Goal: Task Accomplishment & Management: Complete application form

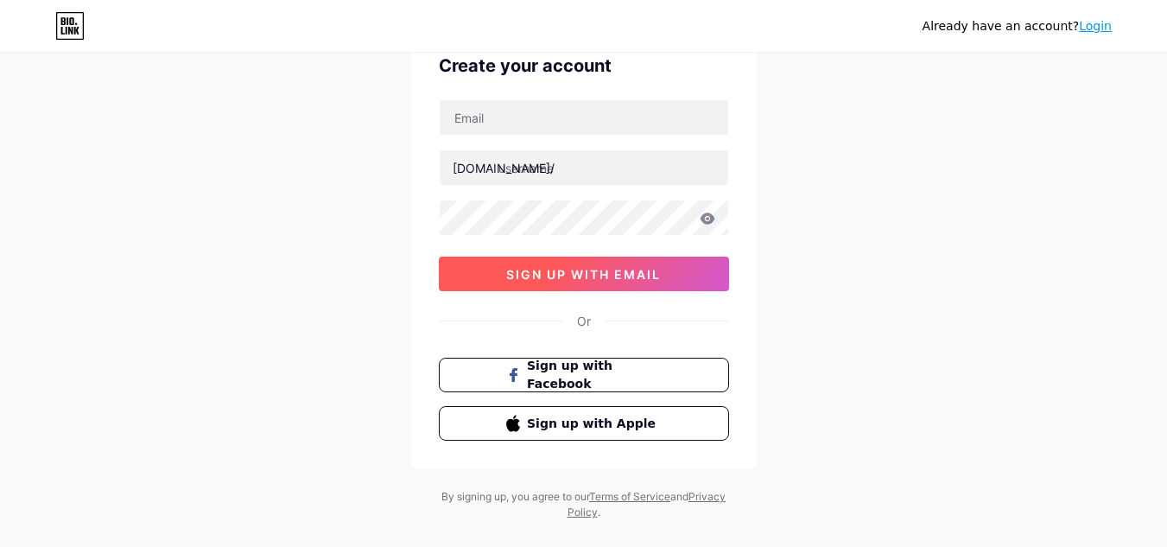
scroll to position [86, 0]
click at [627, 268] on span "sign up with email" at bounding box center [583, 273] width 155 height 15
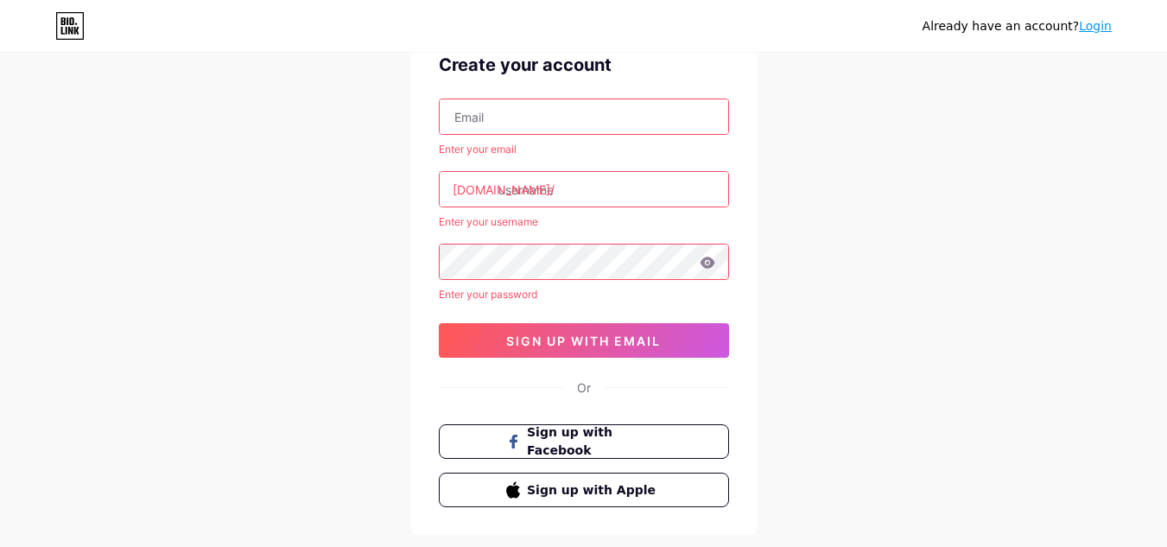
click at [553, 110] on input "text" at bounding box center [584, 116] width 289 height 35
type input "[EMAIL_ADDRESS][DOMAIN_NAME]"
click at [570, 194] on input "text" at bounding box center [584, 189] width 289 height 35
type input "t"
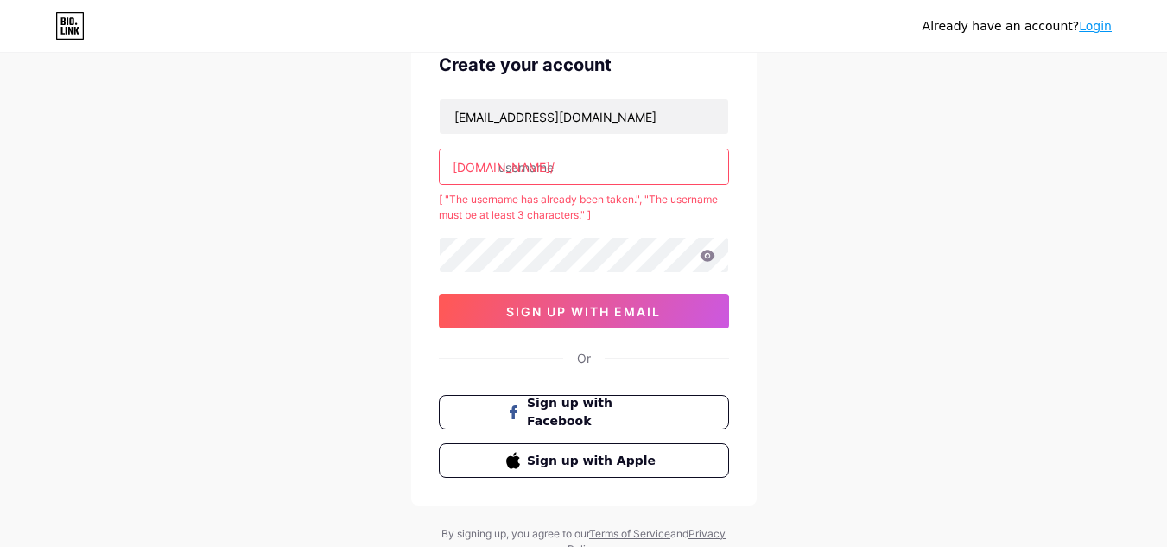
click at [575, 166] on input "text" at bounding box center [584, 166] width 289 height 35
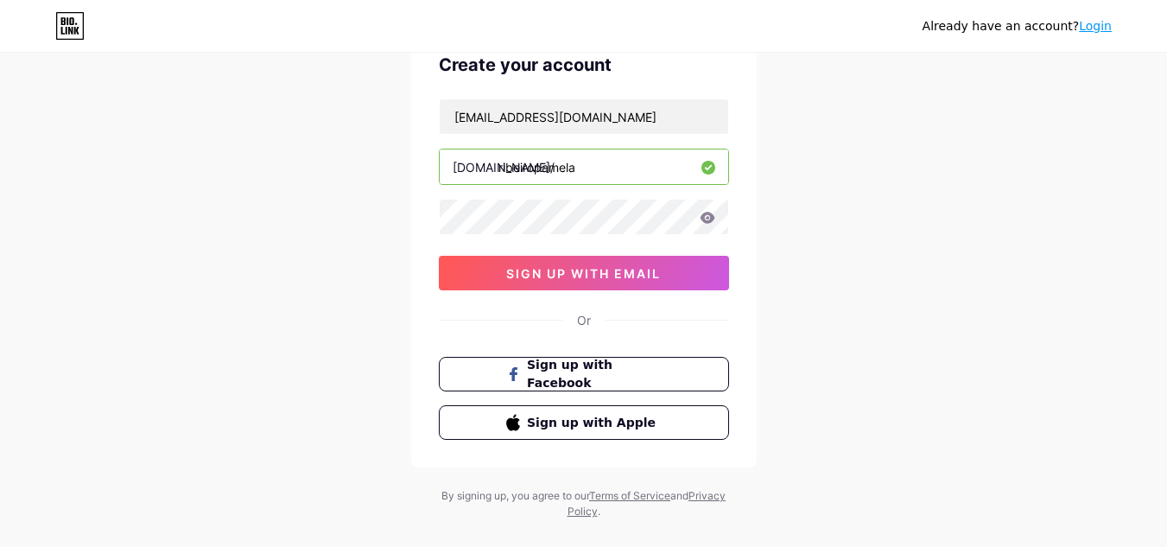
type input "ribeiropamela"
click at [707, 213] on icon at bounding box center [707, 217] width 15 height 11
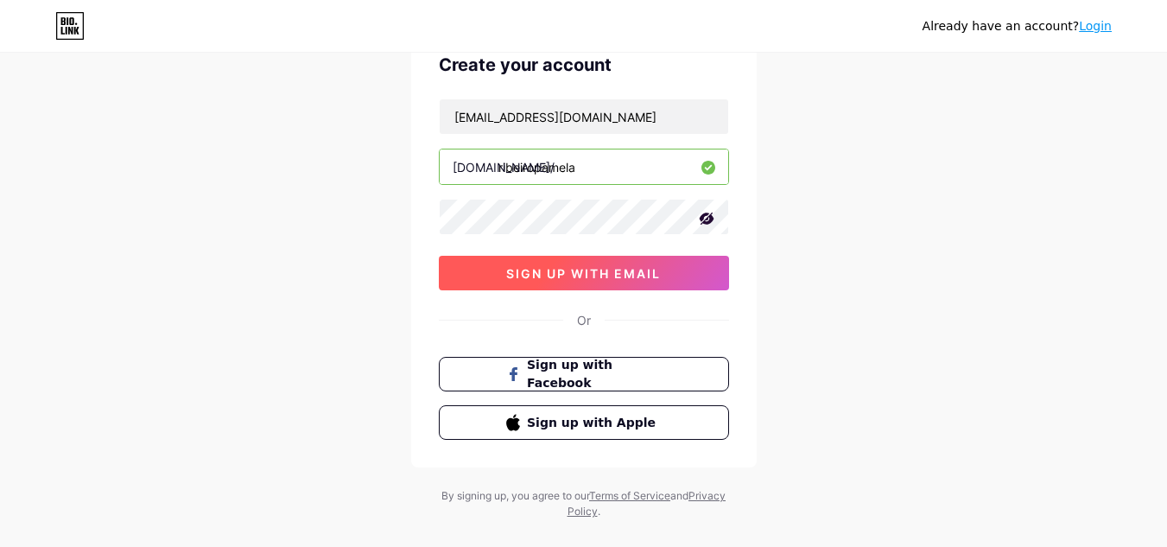
click at [612, 268] on span "sign up with email" at bounding box center [583, 273] width 155 height 15
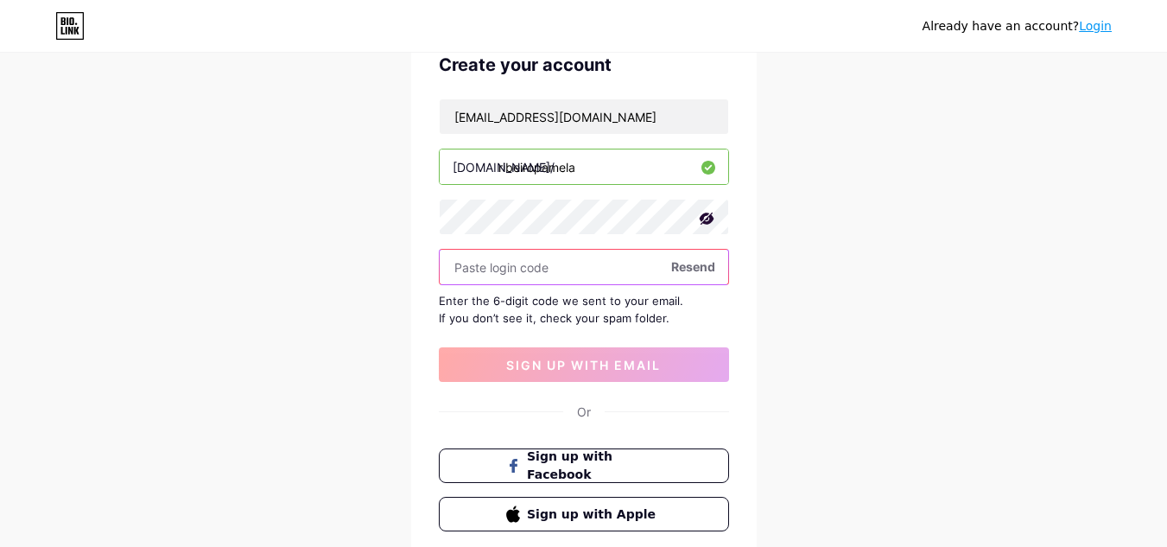
paste input "479321"
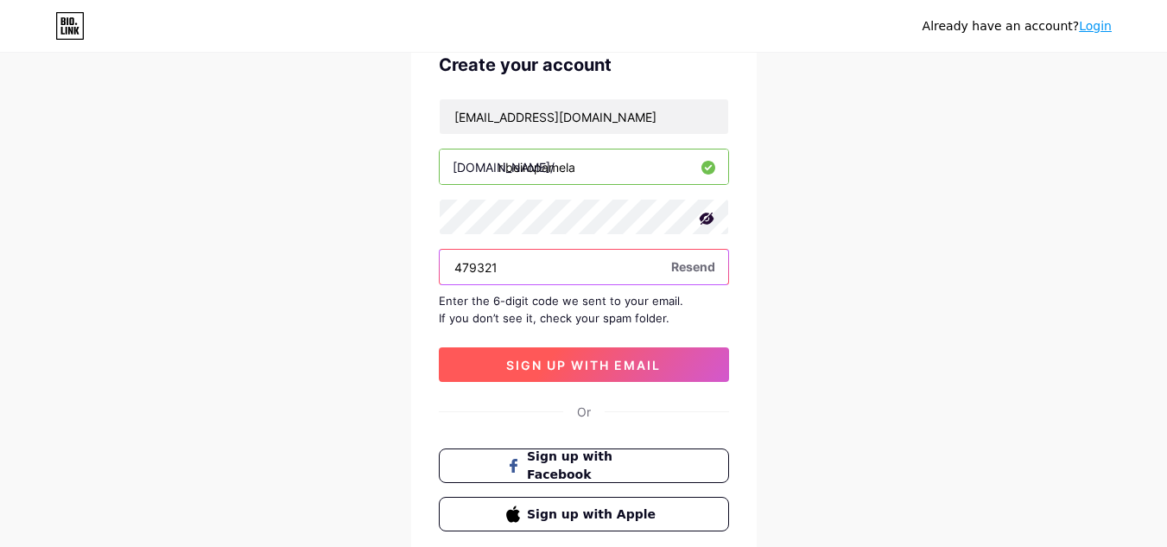
type input "479321"
click at [662, 364] on button "sign up with email" at bounding box center [584, 364] width 290 height 35
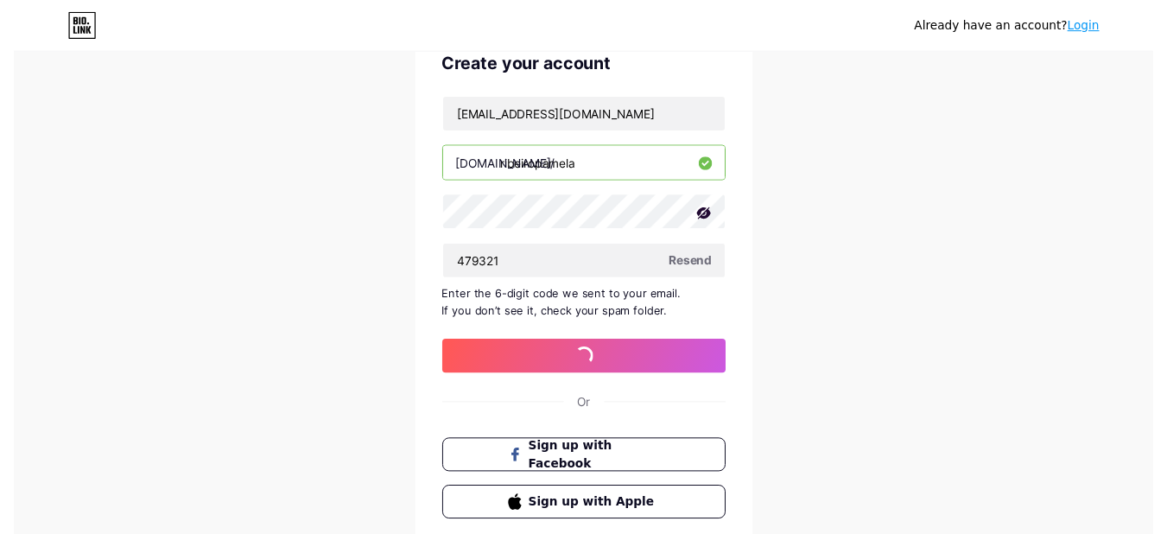
scroll to position [0, 0]
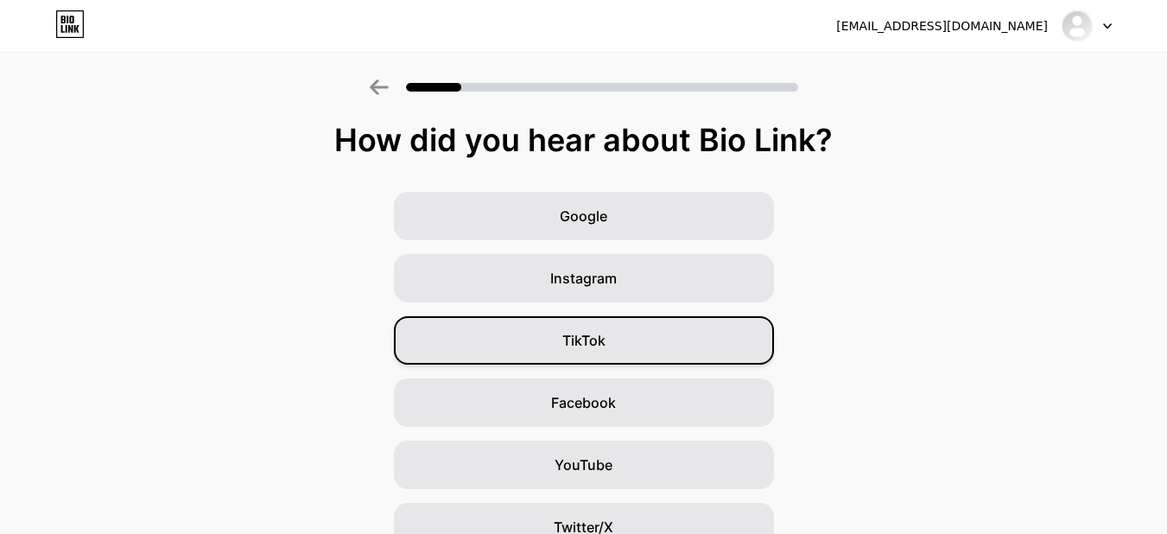
click at [685, 332] on div "TikTok" at bounding box center [584, 340] width 380 height 48
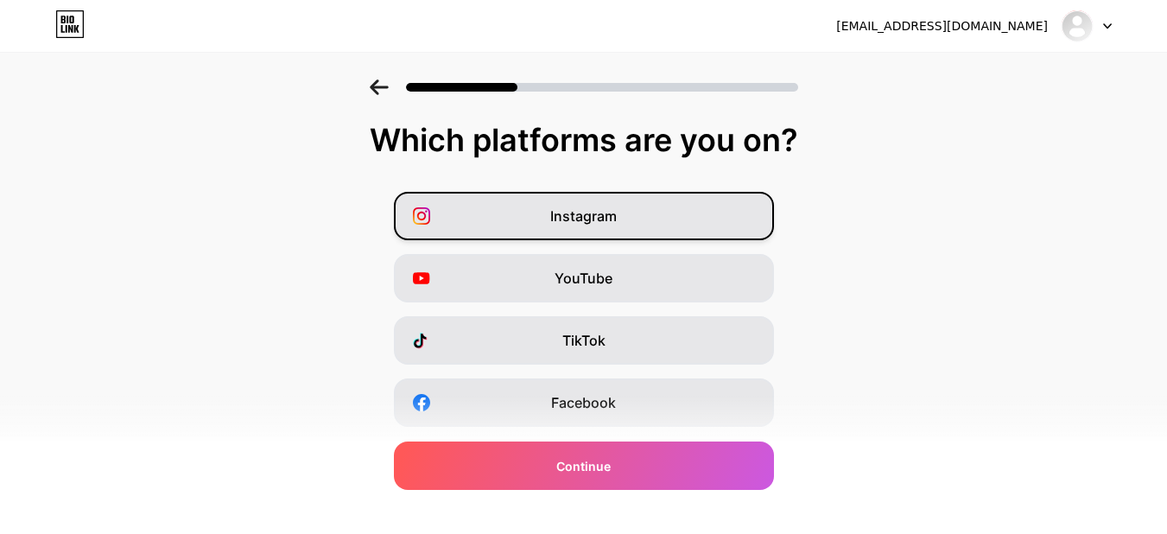
click at [430, 220] on icon at bounding box center [421, 215] width 17 height 17
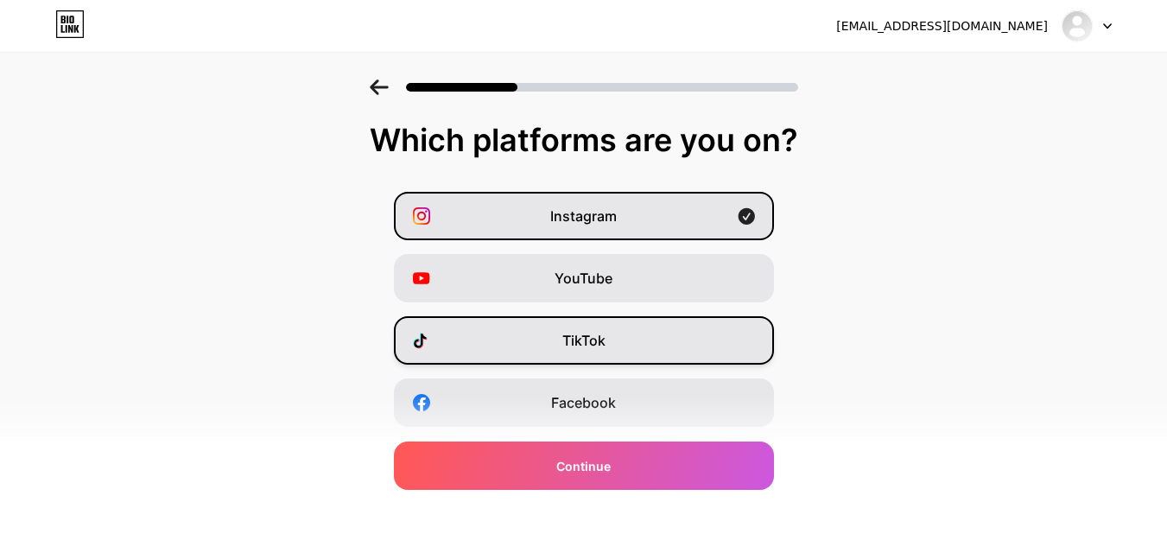
click at [451, 338] on div "TikTok" at bounding box center [584, 340] width 380 height 48
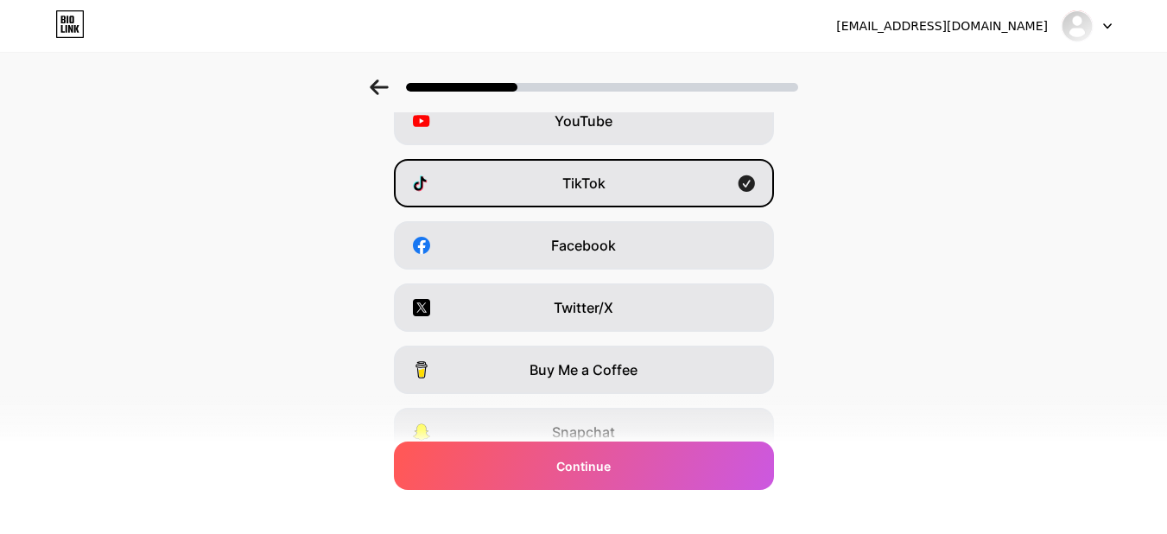
scroll to position [173, 0]
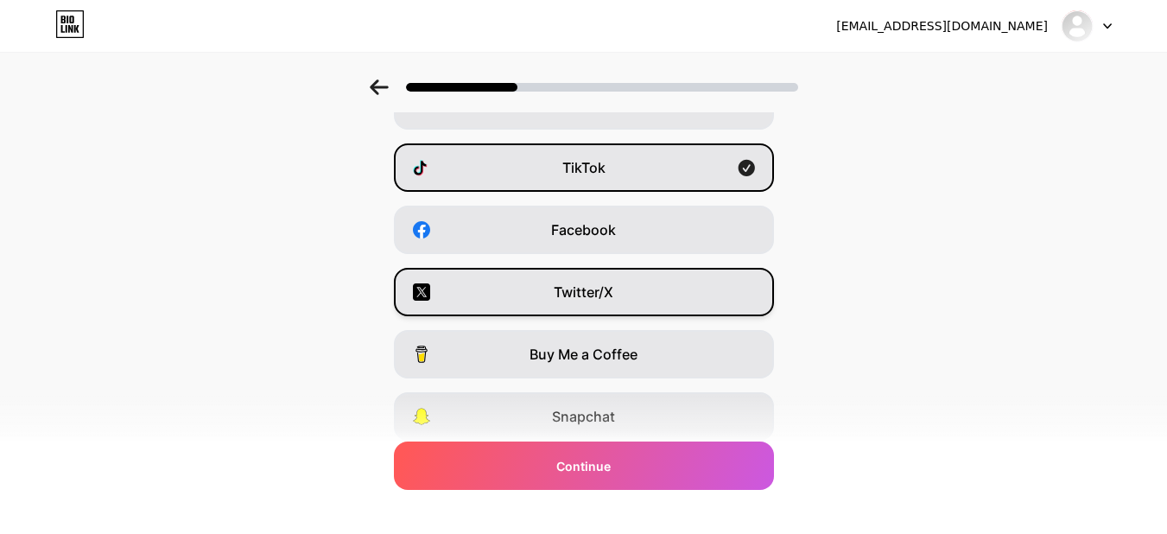
click at [473, 296] on div "Twitter/X" at bounding box center [584, 292] width 380 height 48
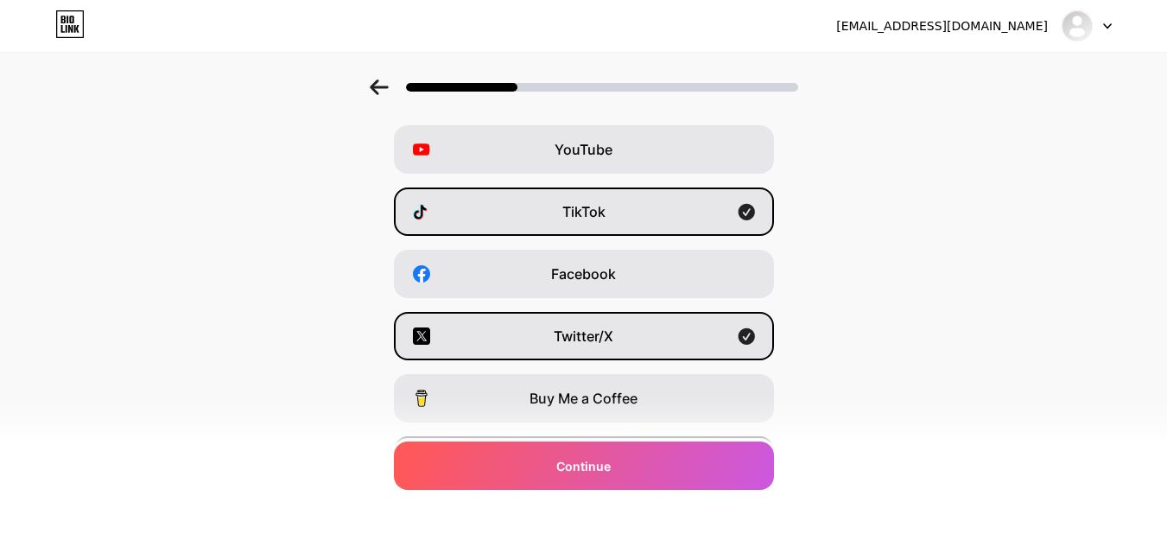
scroll to position [124, 0]
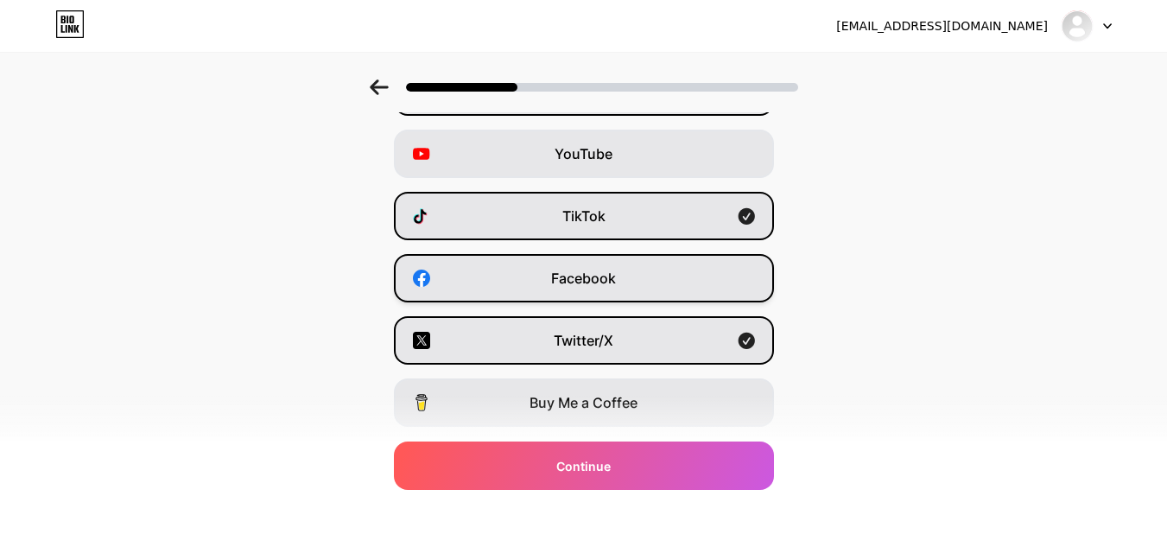
click at [455, 290] on div "Facebook" at bounding box center [584, 278] width 380 height 48
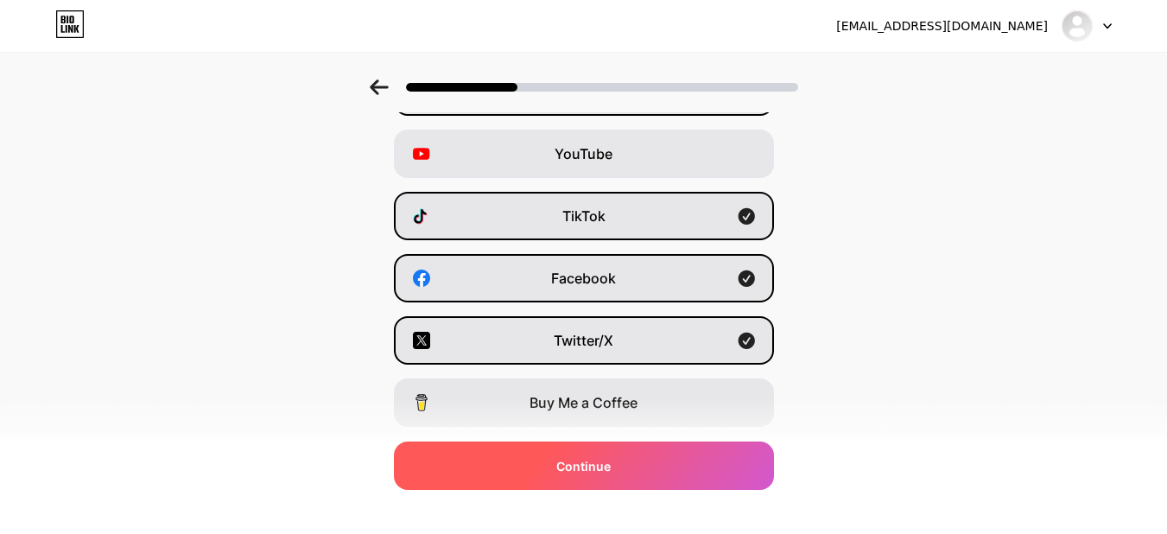
click at [581, 468] on span "Continue" at bounding box center [583, 466] width 54 height 18
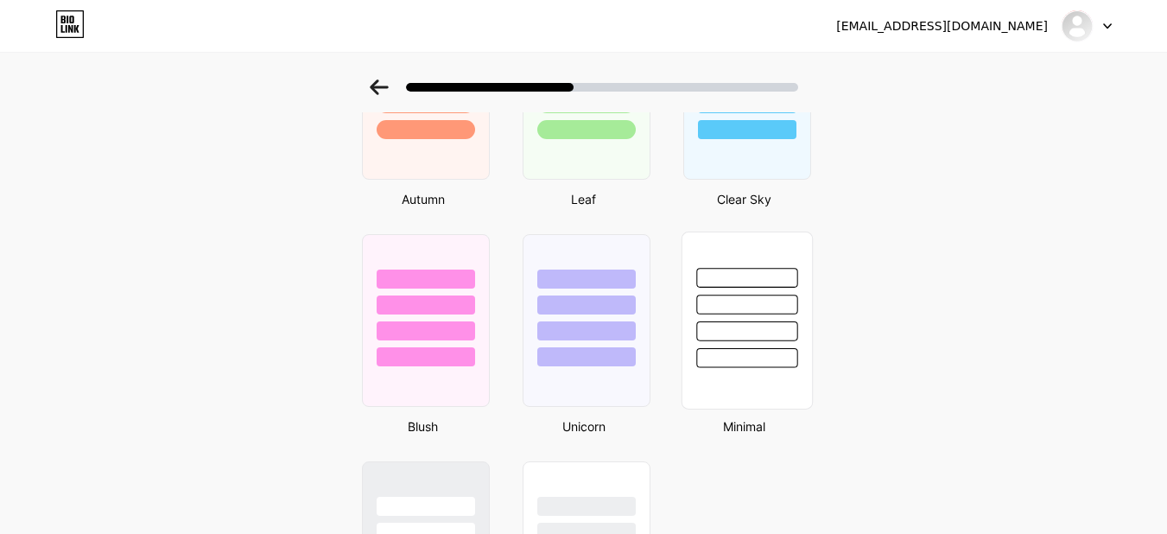
scroll to position [1296, 0]
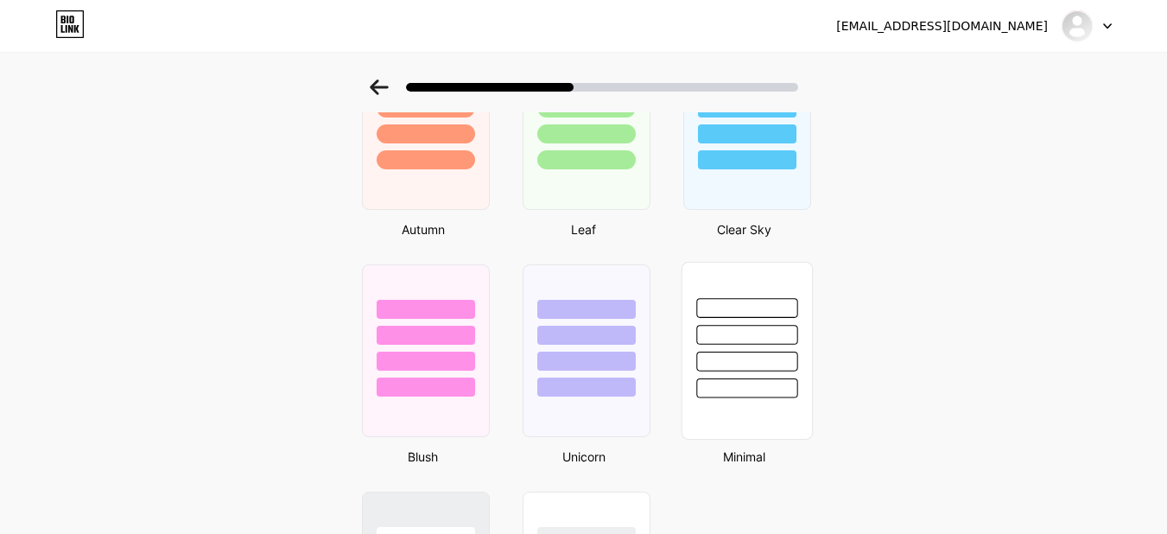
click at [771, 328] on div at bounding box center [746, 335] width 101 height 20
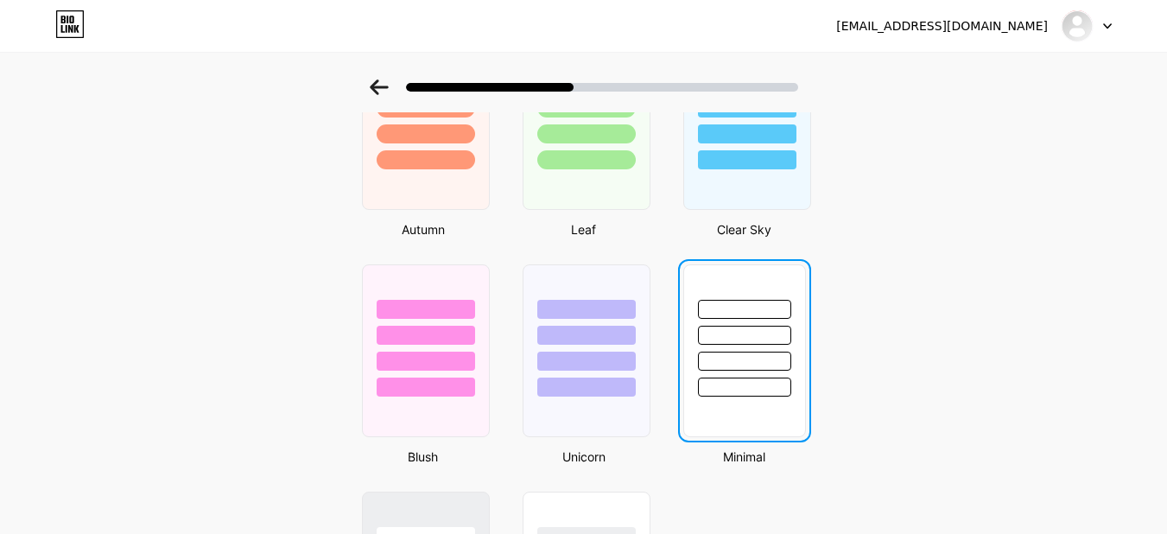
scroll to position [0, 0]
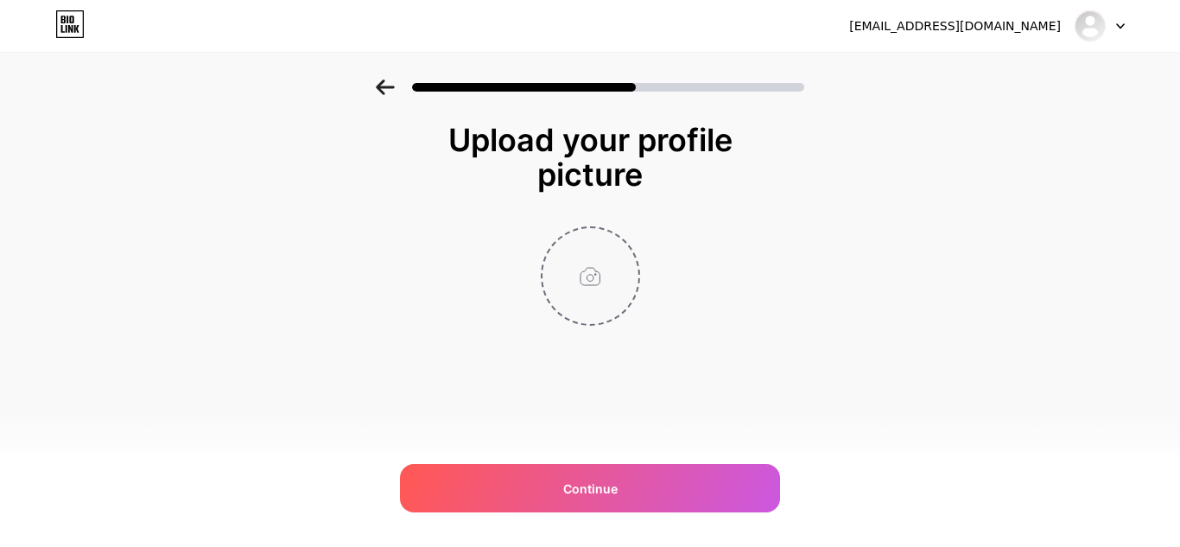
click at [582, 265] on input "file" at bounding box center [591, 276] width 96 height 96
click at [594, 281] on input "file" at bounding box center [591, 276] width 96 height 96
type input "C:\fakepath\WhatsApp Image [DATE] 16.49.31.jpeg"
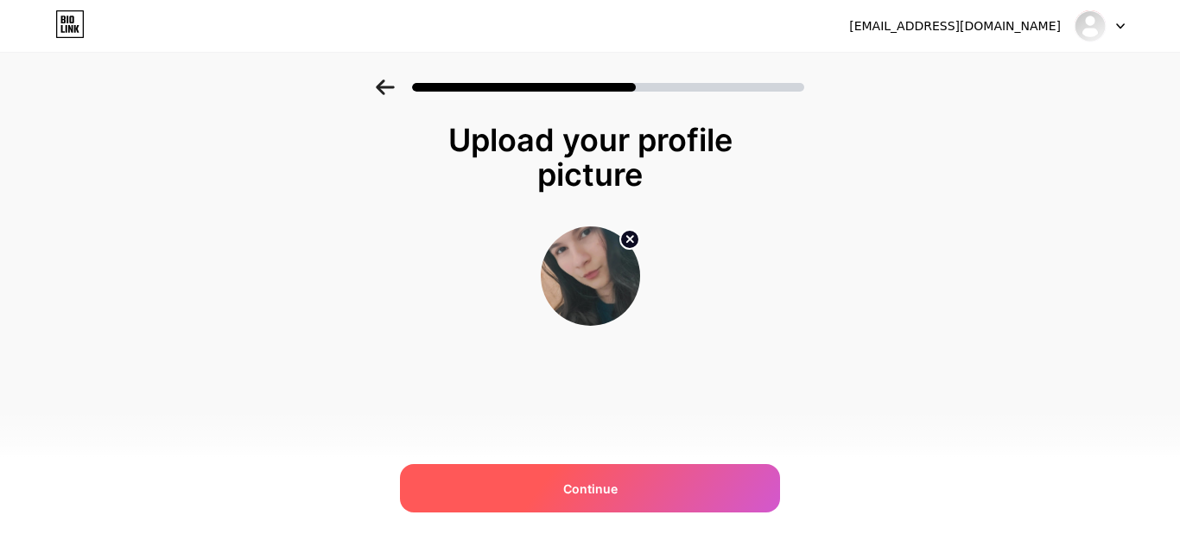
click at [624, 485] on div "Continue" at bounding box center [590, 488] width 380 height 48
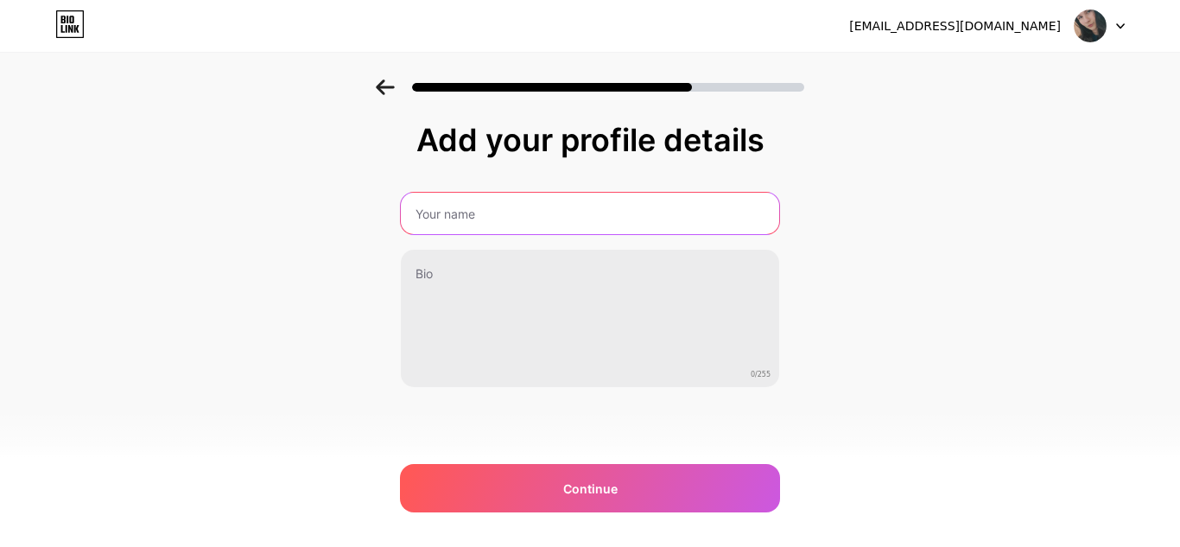
click at [523, 214] on input "text" at bounding box center [590, 213] width 378 height 41
type input "[PERSON_NAME]"
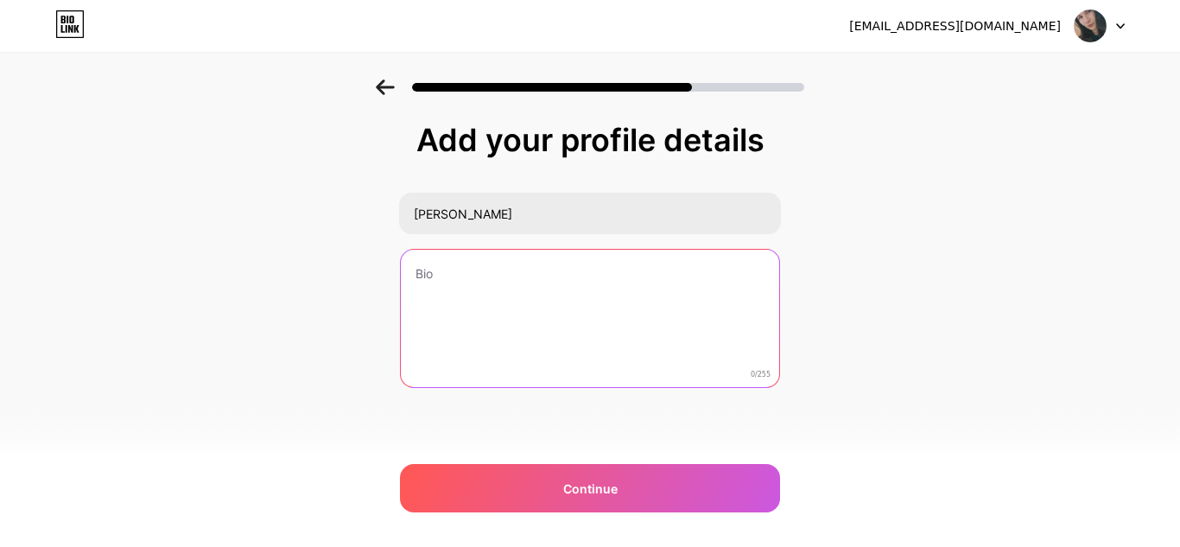
click at [508, 296] on textarea at bounding box center [590, 319] width 378 height 139
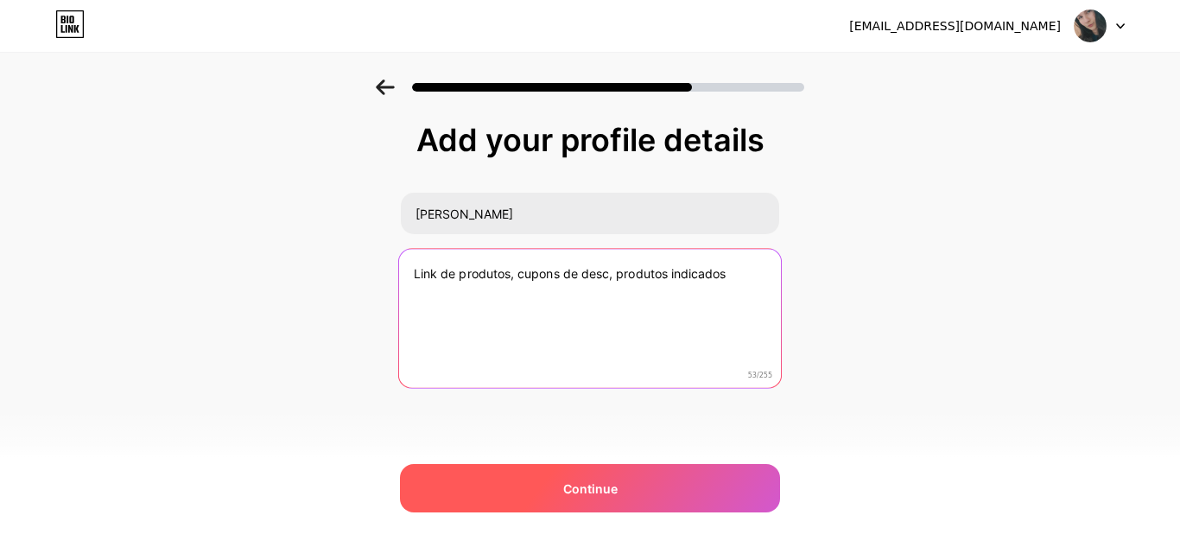
type textarea "Link de produtos, cupons de desc, produtos indicados"
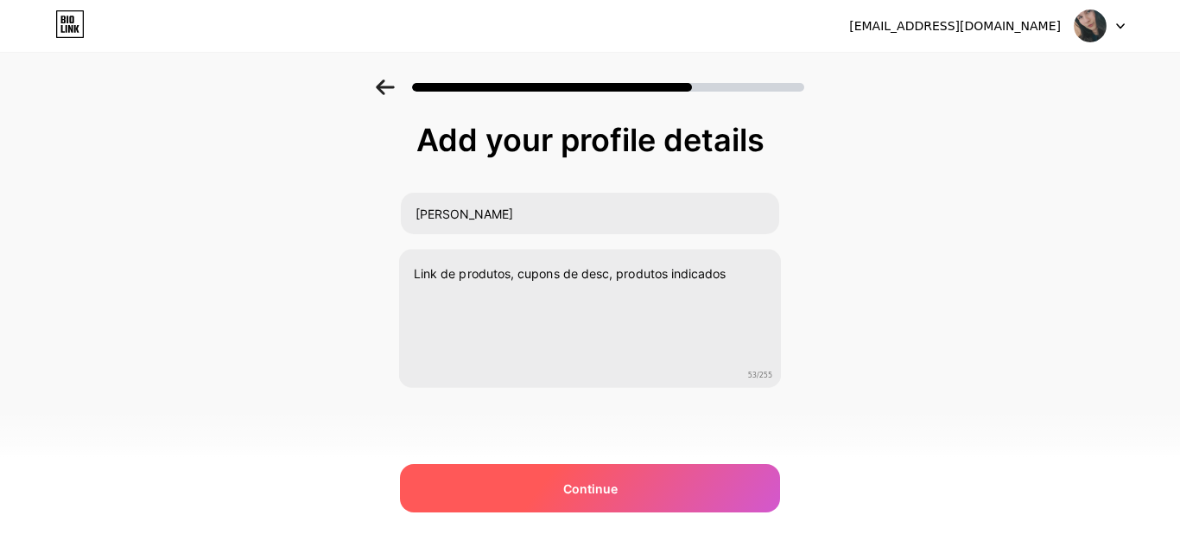
click at [601, 491] on span "Continue" at bounding box center [590, 489] width 54 height 18
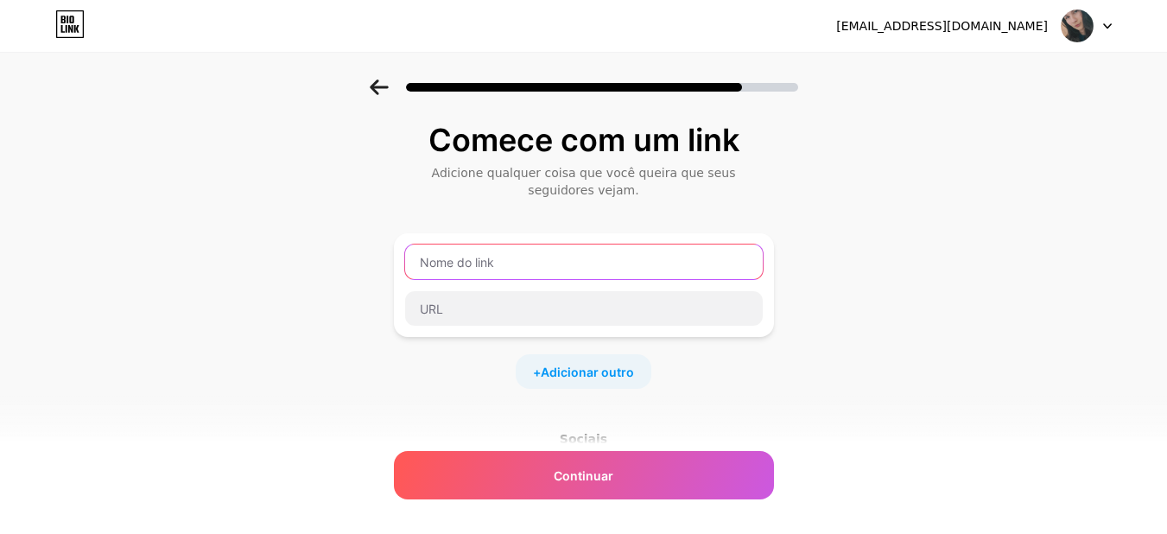
paste input "Creatina Super Nutrition"
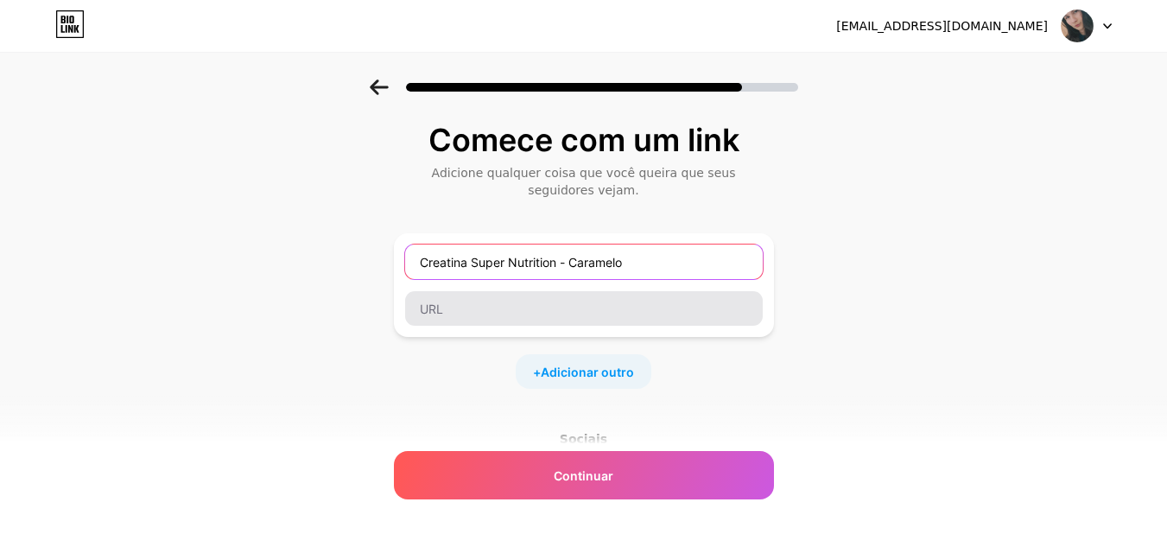
type input "Creatina Super Nutrition - Caramelo"
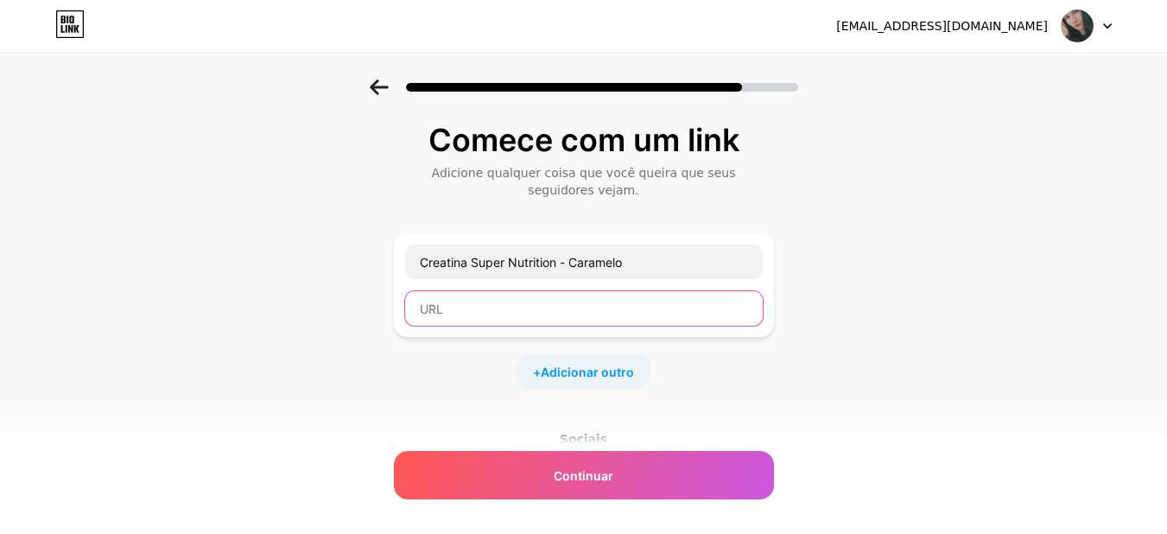
click at [609, 307] on input "text" at bounding box center [584, 308] width 358 height 35
paste input "Creatina Super Nutrition"
type input "Creatina Super Nutrition"
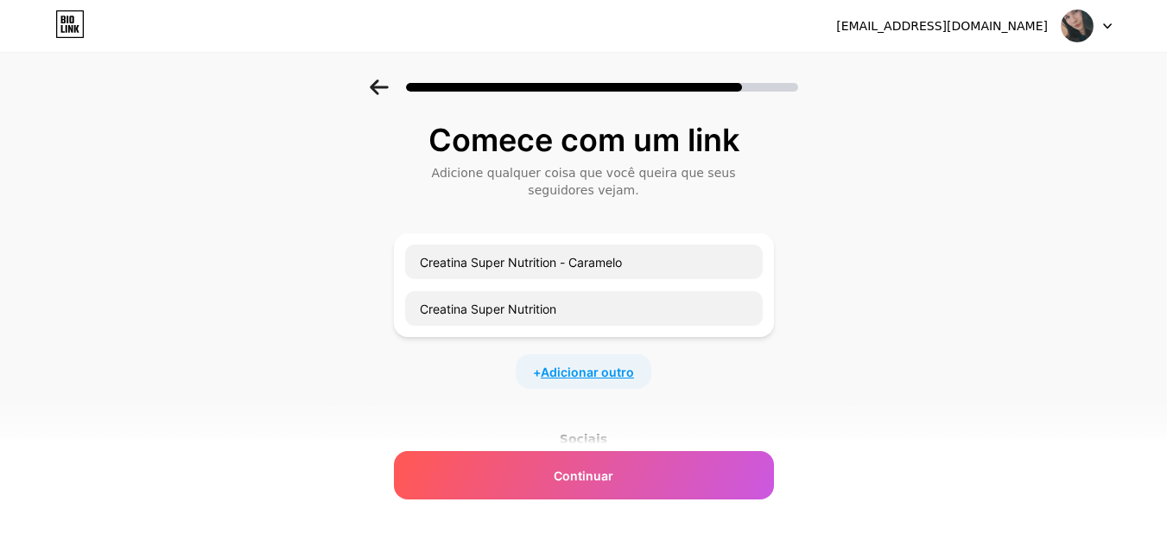
click at [611, 376] on font "Adicionar outro" at bounding box center [587, 372] width 93 height 15
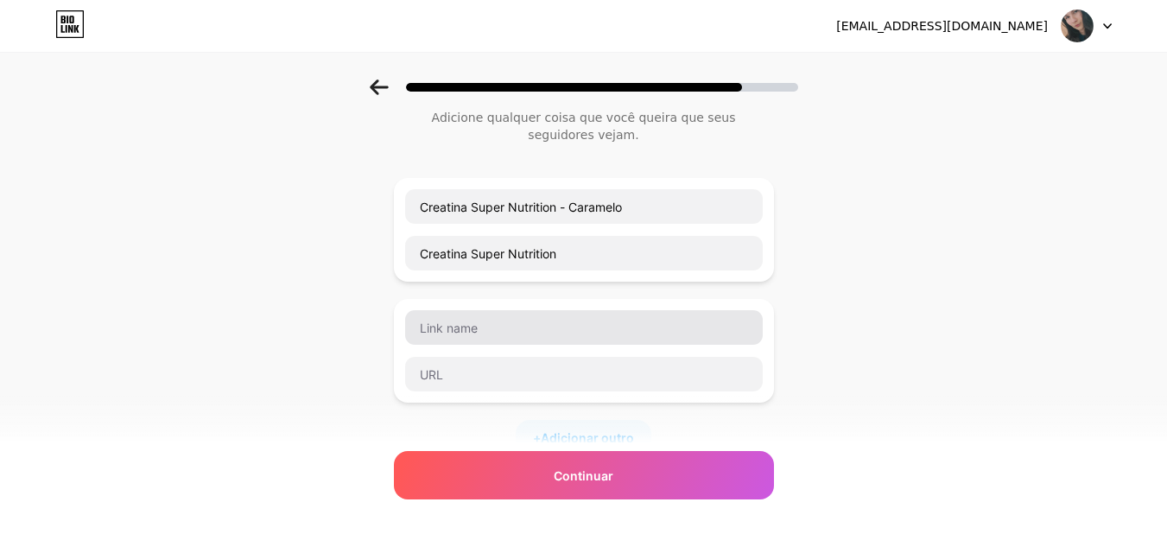
scroll to position [86, 0]
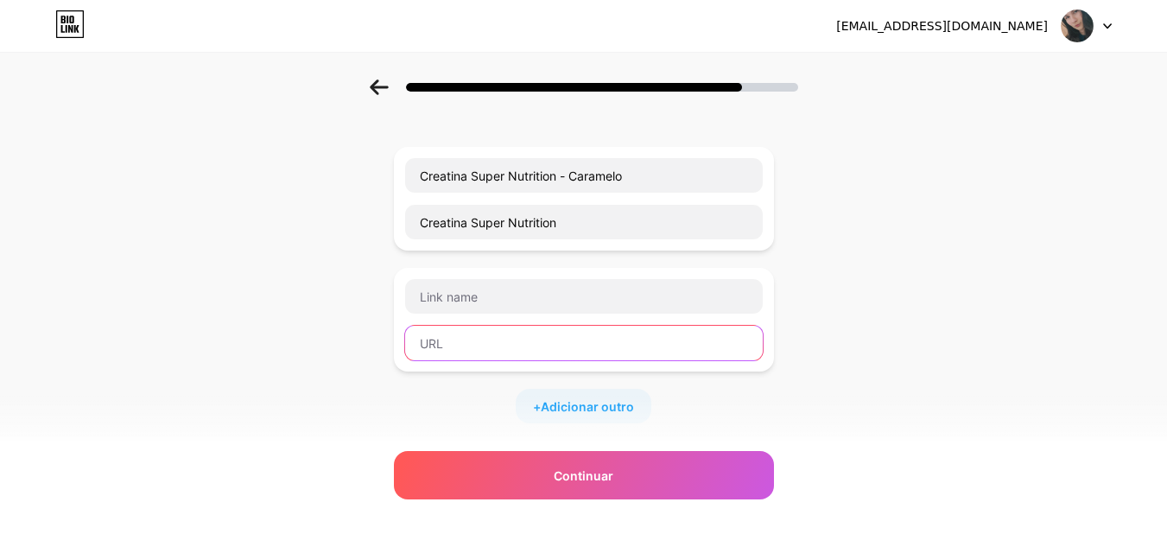
click at [530, 344] on input "text" at bounding box center [584, 343] width 358 height 35
drag, startPoint x: 530, startPoint y: 344, endPoint x: 479, endPoint y: 336, distance: 51.6
click at [479, 336] on input "text" at bounding box center [584, 343] width 358 height 35
paste input "[URL][DOMAIN_NAME]"
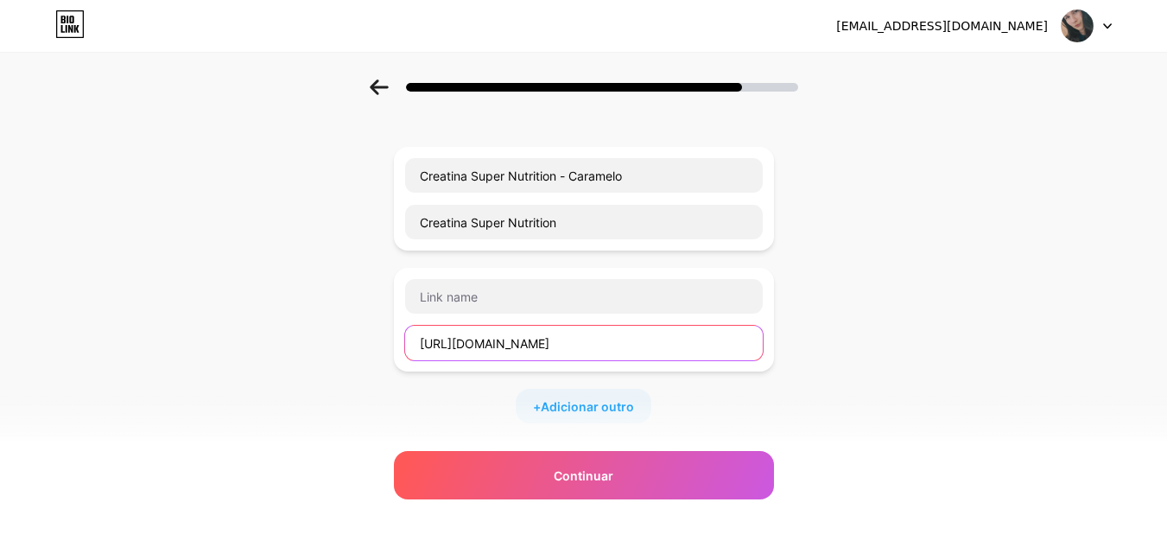
type input "[URL][DOMAIN_NAME]"
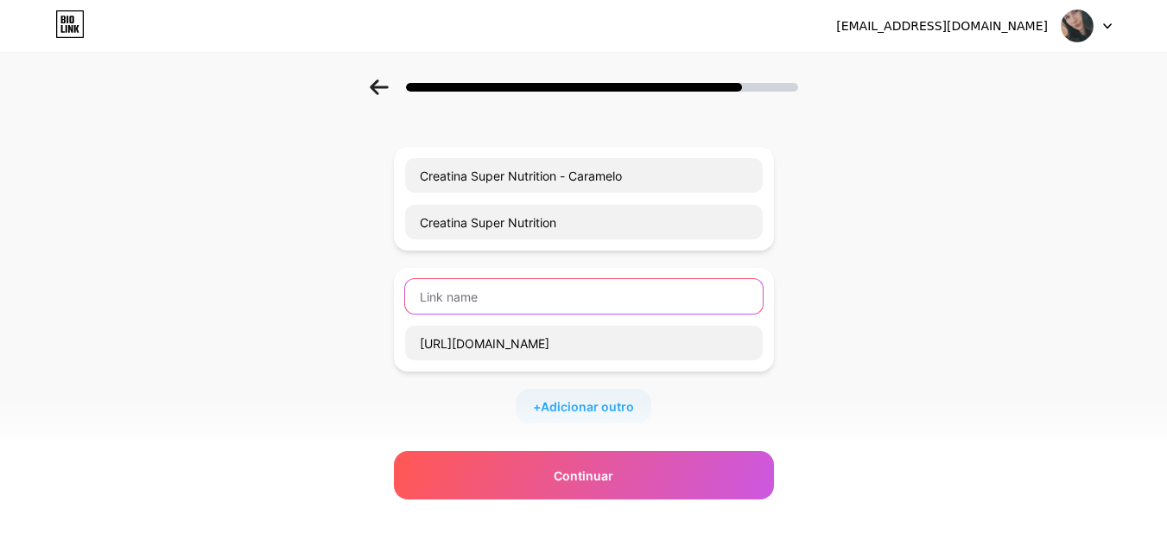
click at [479, 291] on input "text" at bounding box center [584, 296] width 358 height 35
paste input "Magic Muuh"
type input "Magic Muuh - creatina"
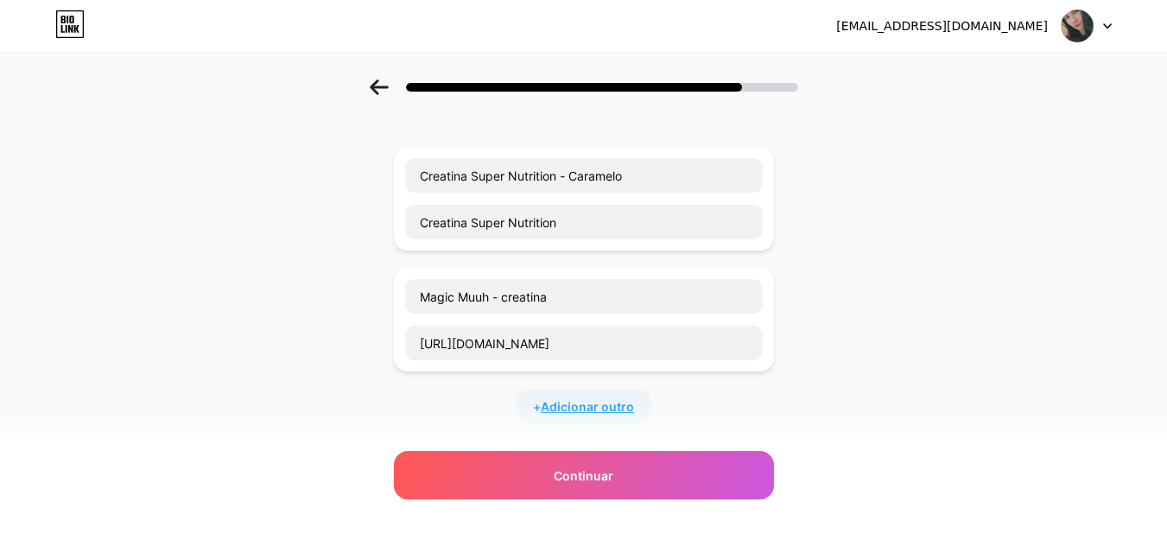
click at [614, 402] on font "Adicionar outro" at bounding box center [587, 406] width 93 height 15
paste input "Mixer Elétrico + 02 pilhas"
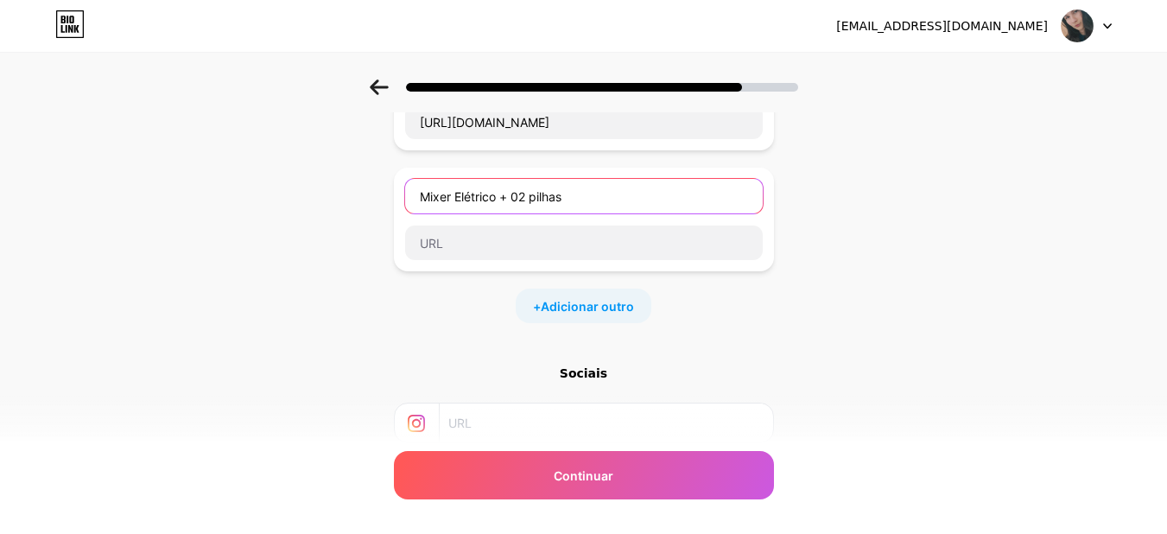
scroll to position [346, 0]
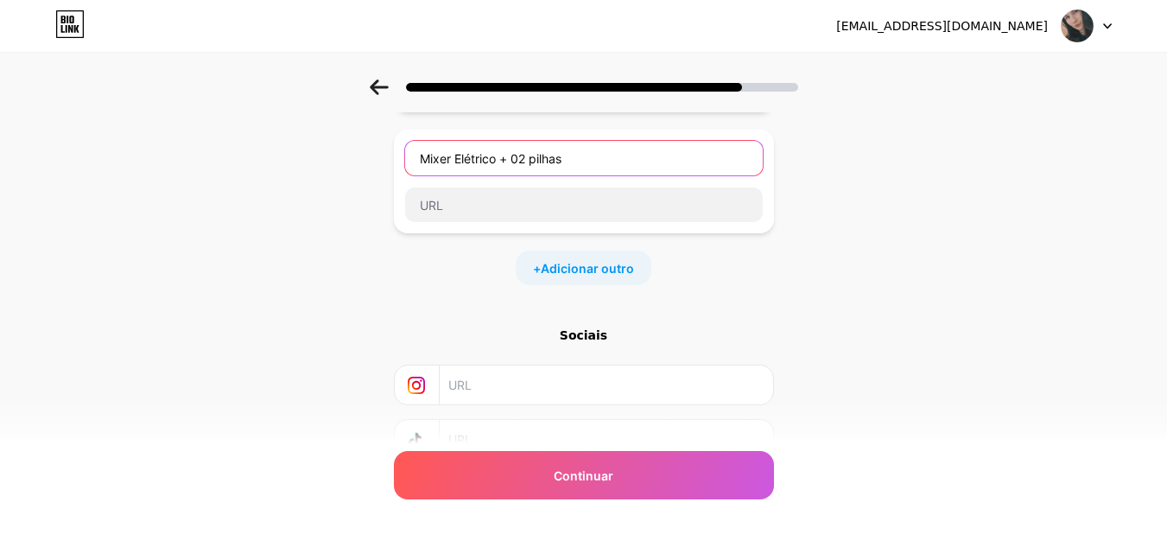
type input "Mixer Elétrico + 02 pilhas"
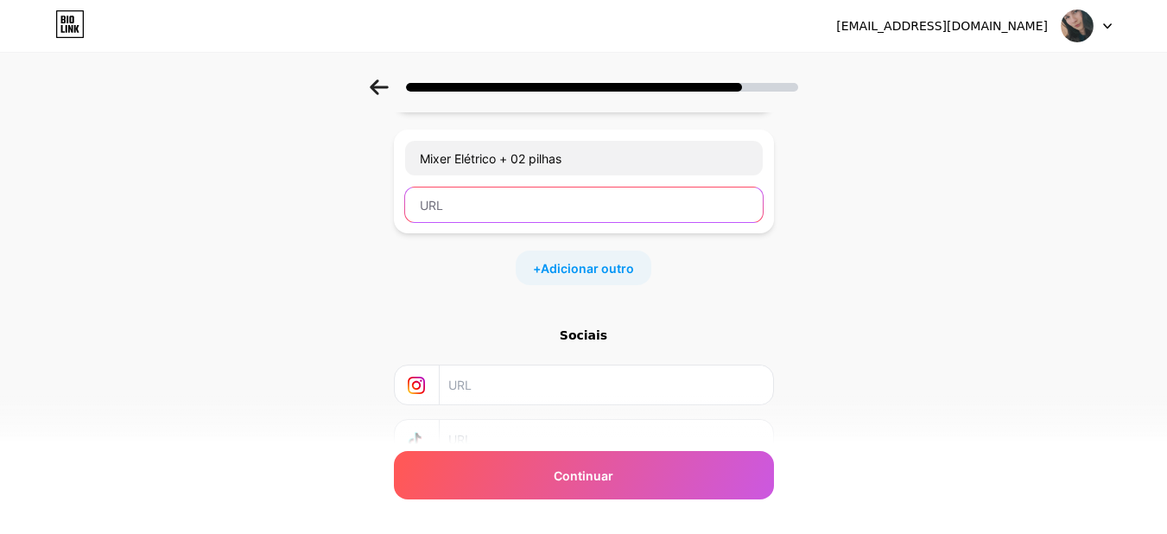
click at [560, 216] on input "text" at bounding box center [584, 204] width 358 height 35
paste input "[URL][DOMAIN_NAME]"
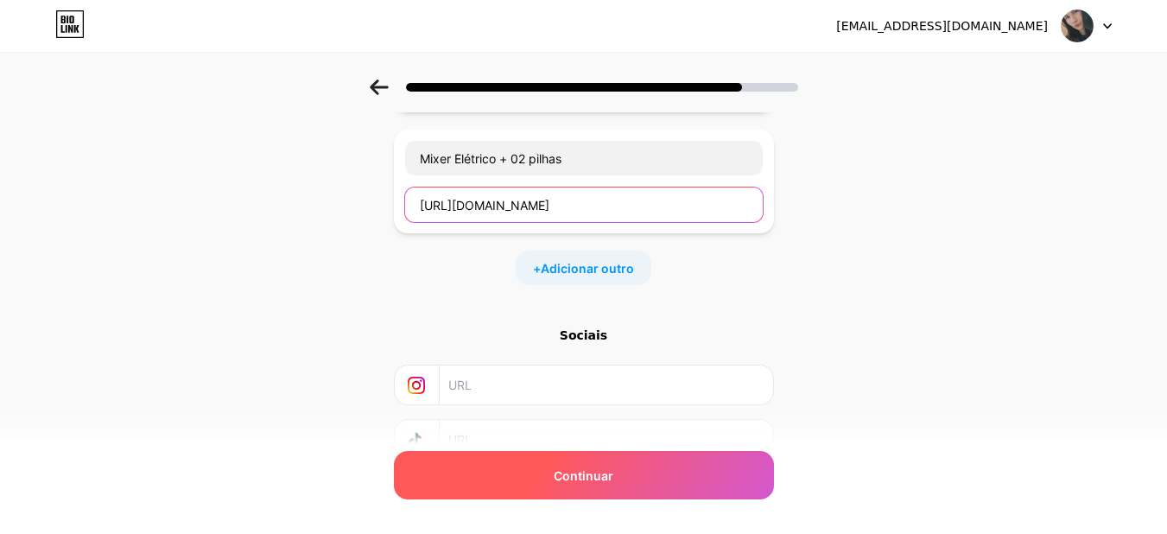
type input "[URL][DOMAIN_NAME]"
click at [594, 470] on font "Continuar" at bounding box center [584, 475] width 60 height 15
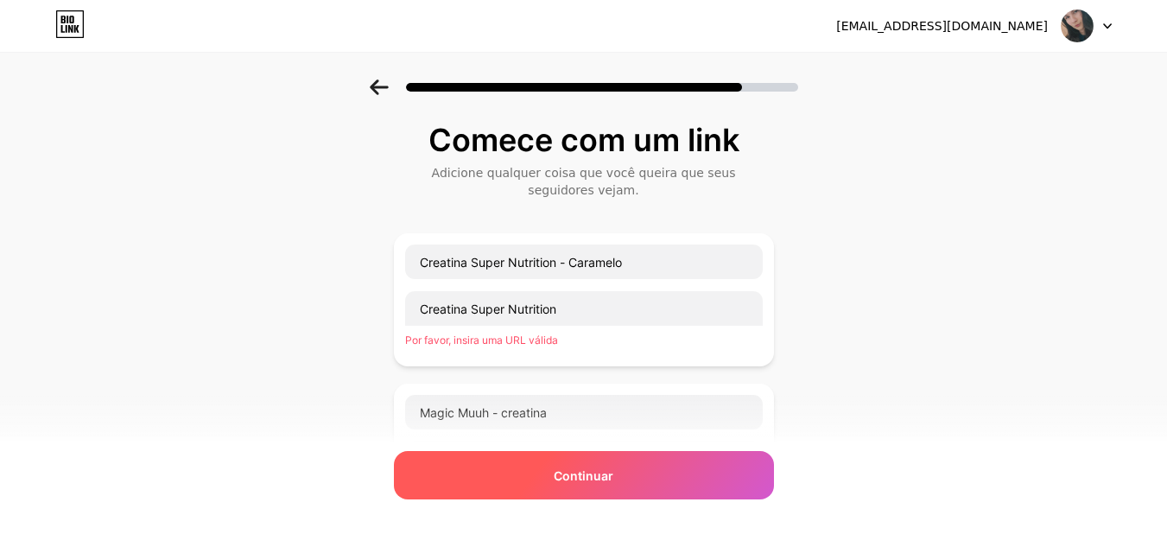
click at [587, 481] on font "Continuar" at bounding box center [584, 475] width 60 height 15
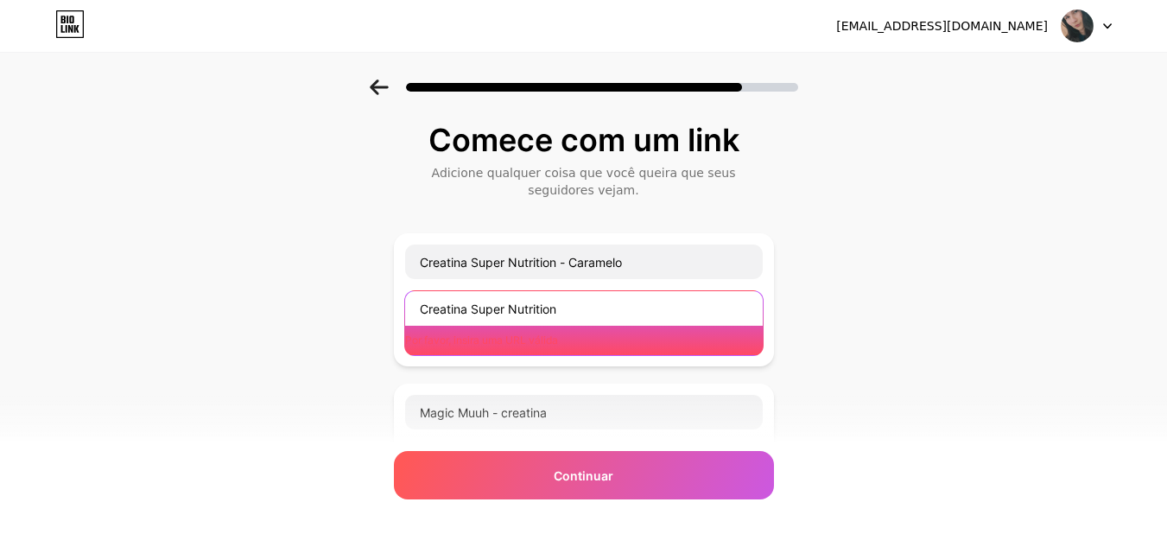
click at [575, 316] on input "Creatina Super Nutrition" at bounding box center [584, 308] width 358 height 35
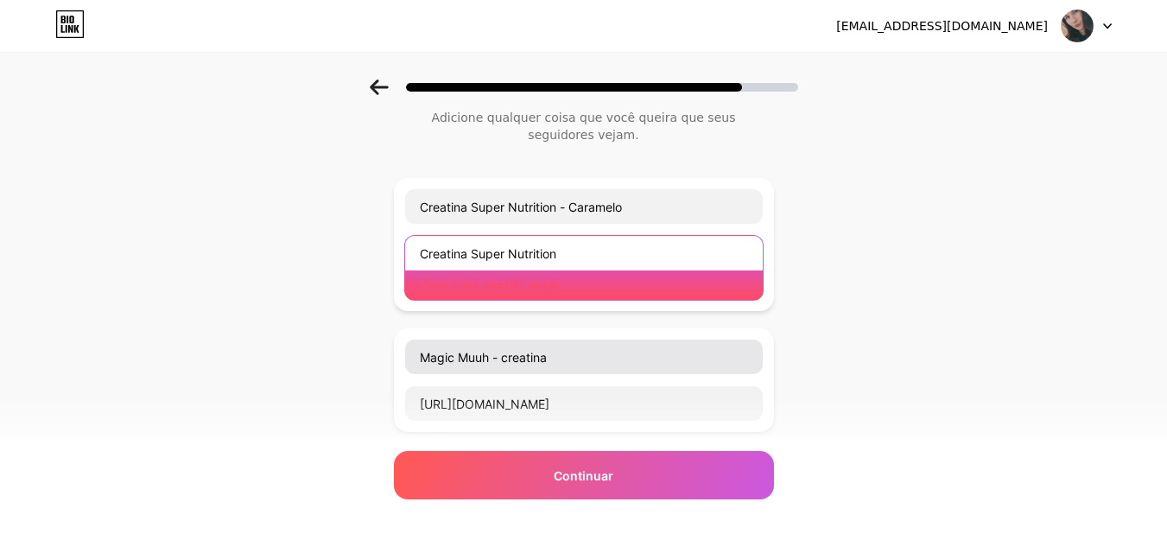
scroll to position [86, 0]
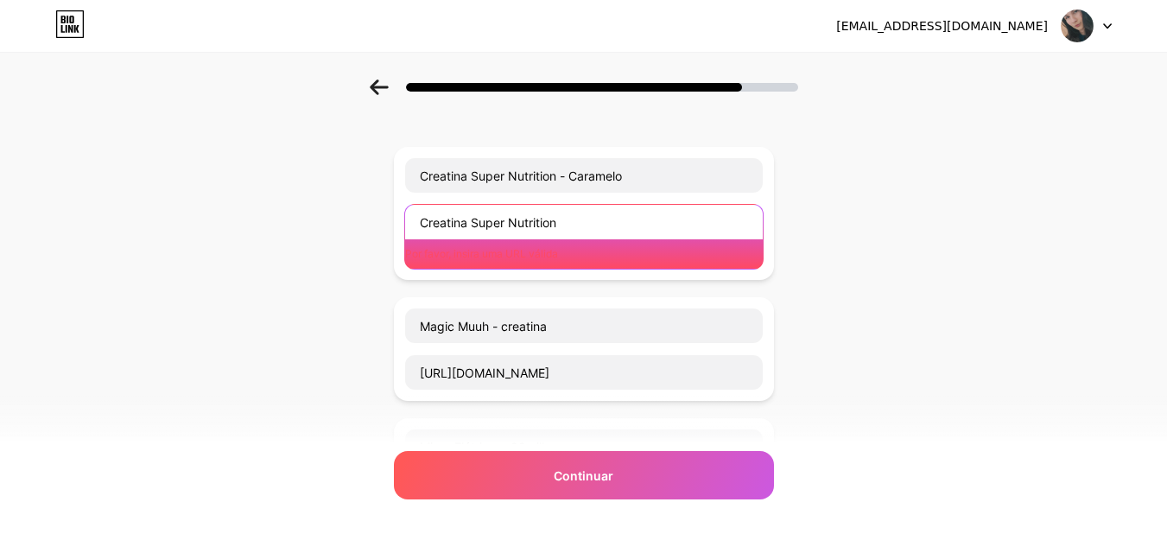
drag, startPoint x: 581, startPoint y: 213, endPoint x: 408, endPoint y: 208, distance: 173.7
click at [408, 208] on div "Creatina Super Nutrition - Caramelo Creatina Super Nutrition Por favor, insira …" at bounding box center [584, 213] width 380 height 133
paste input "[URL][DOMAIN_NAME]"
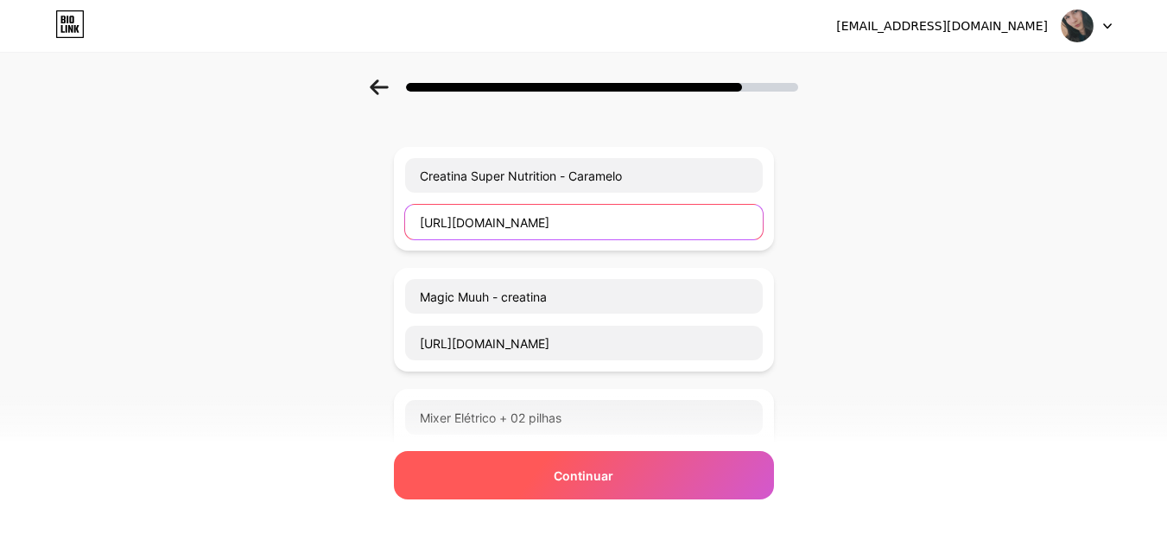
type input "[URL][DOMAIN_NAME]"
click at [613, 470] on font "Continuar" at bounding box center [584, 475] width 60 height 15
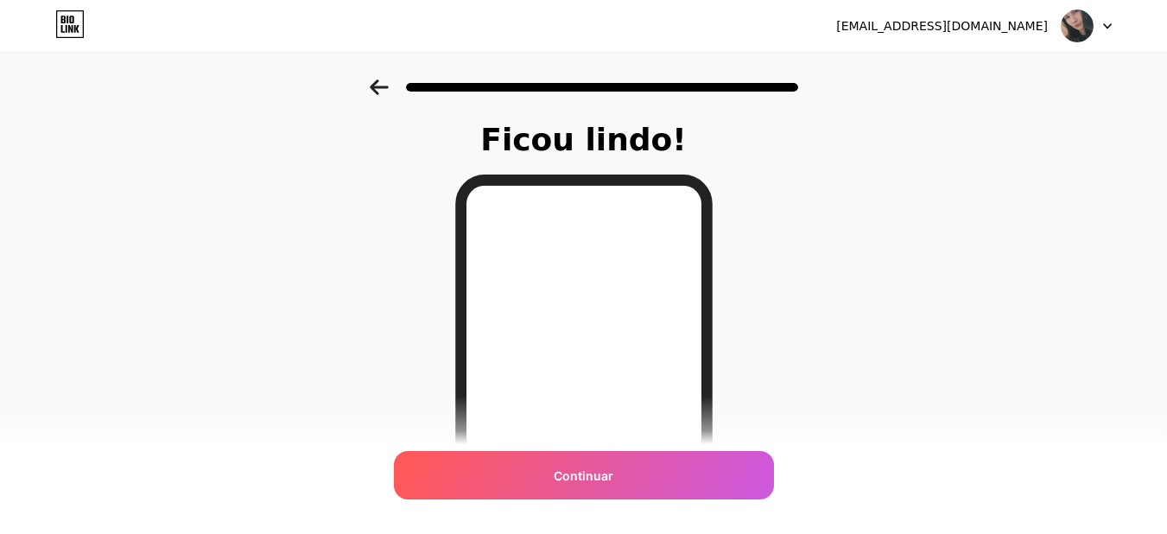
click at [397, 87] on div at bounding box center [584, 87] width 429 height 16
click at [380, 87] on icon at bounding box center [379, 87] width 18 height 16
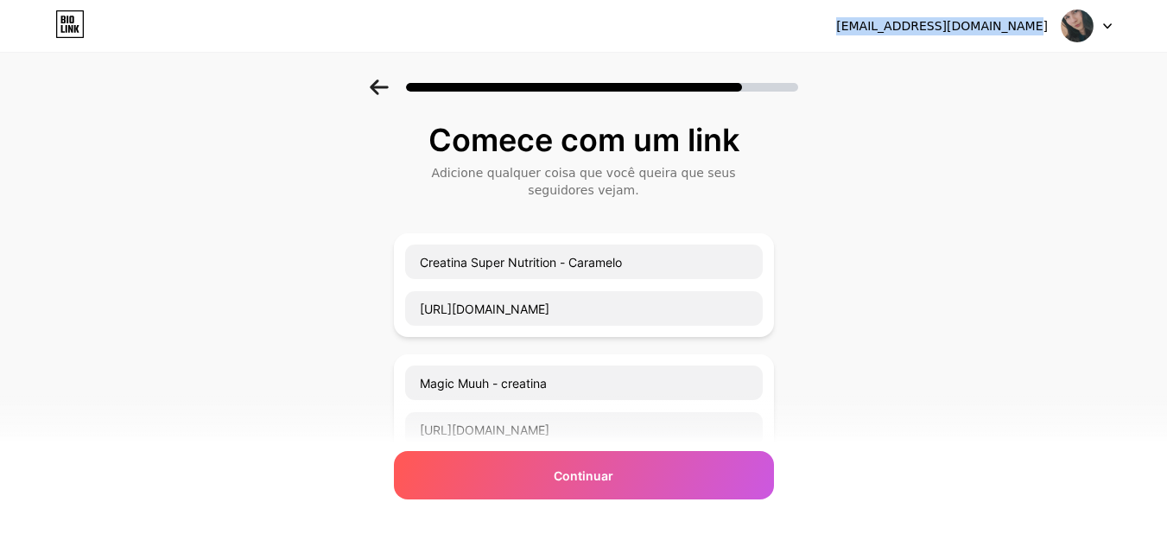
drag, startPoint x: 879, startPoint y: 28, endPoint x: 1046, endPoint y: 28, distance: 167.6
click at [1046, 28] on div "[EMAIL_ADDRESS][DOMAIN_NAME] Sair" at bounding box center [583, 25] width 1167 height 31
copy font "[EMAIL_ADDRESS][DOMAIN_NAME]"
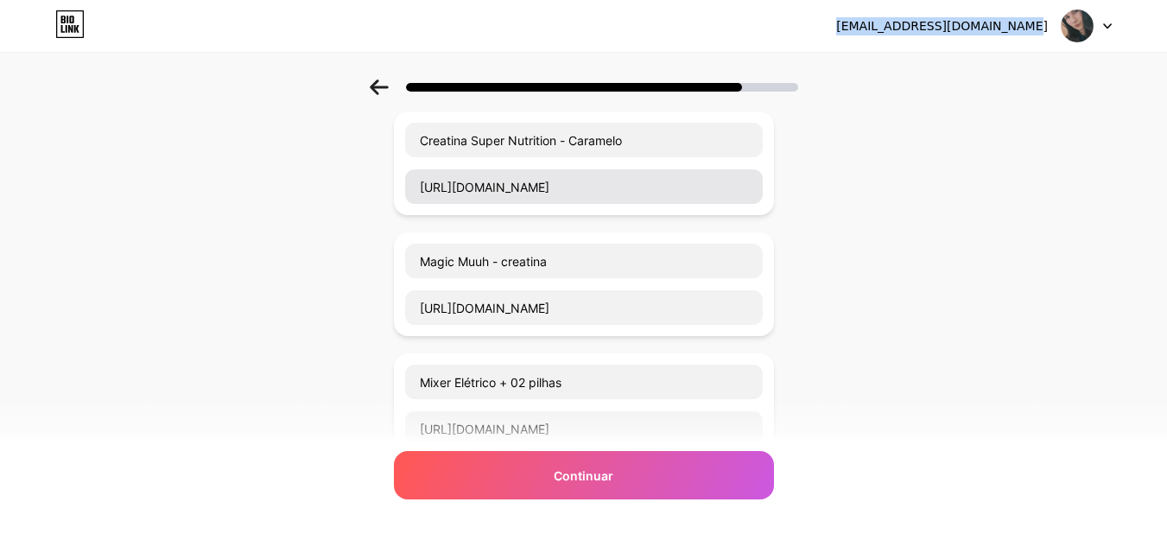
scroll to position [481, 0]
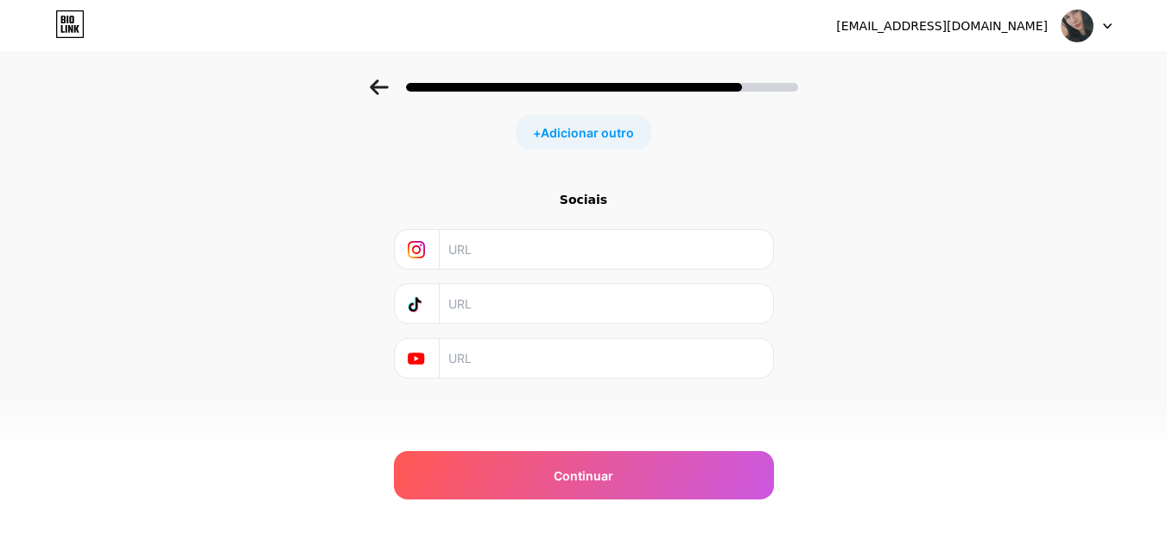
click at [512, 248] on input "text" at bounding box center [605, 249] width 314 height 39
click at [529, 302] on input "text" at bounding box center [605, 303] width 314 height 39
type input "s"
click at [1111, 32] on div at bounding box center [1087, 25] width 50 height 31
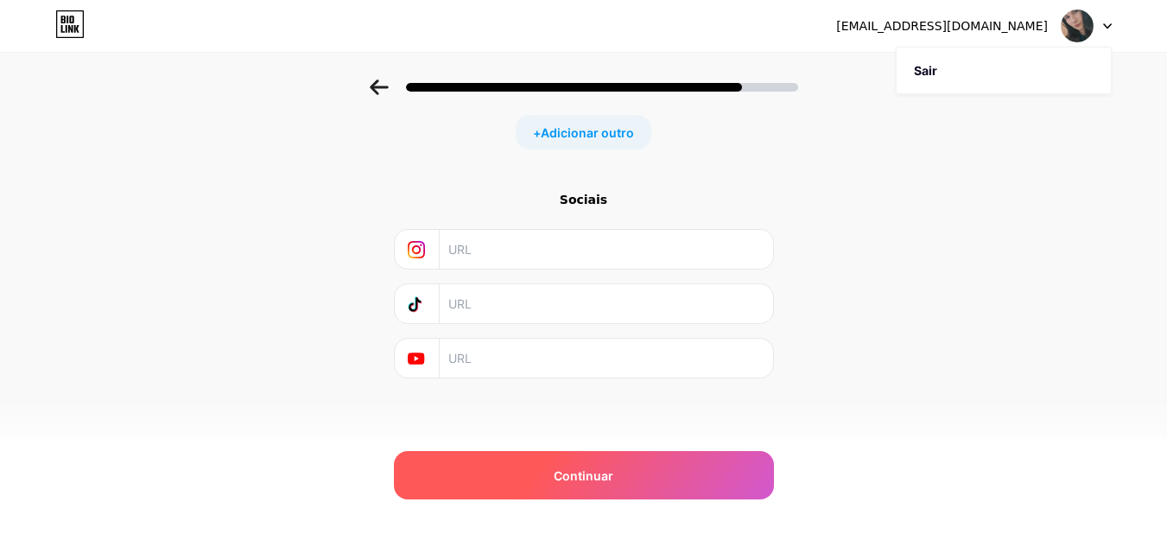
click at [636, 483] on div "Continuar" at bounding box center [584, 475] width 380 height 48
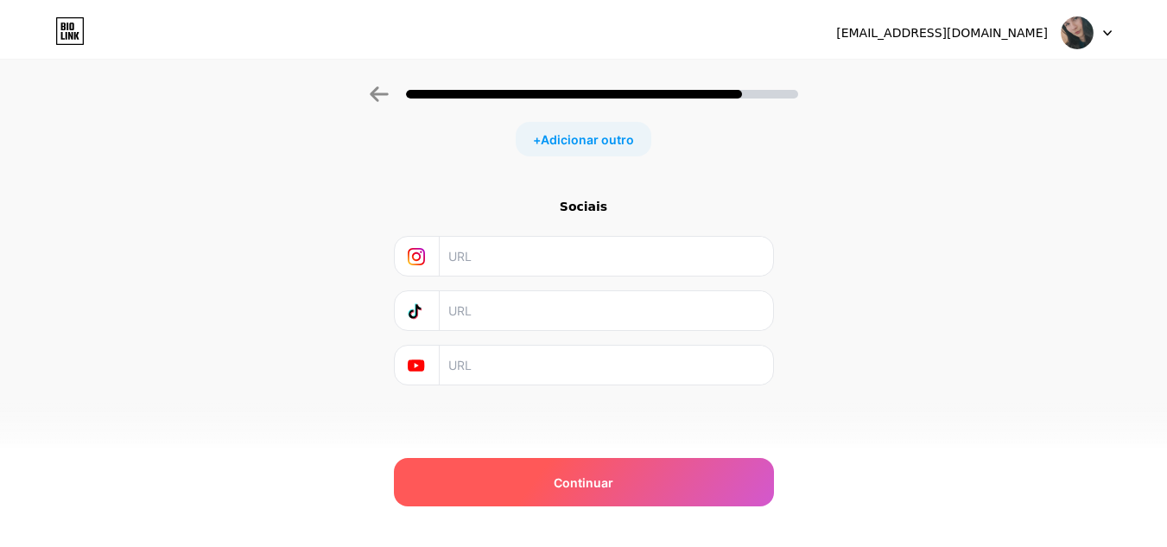
scroll to position [0, 0]
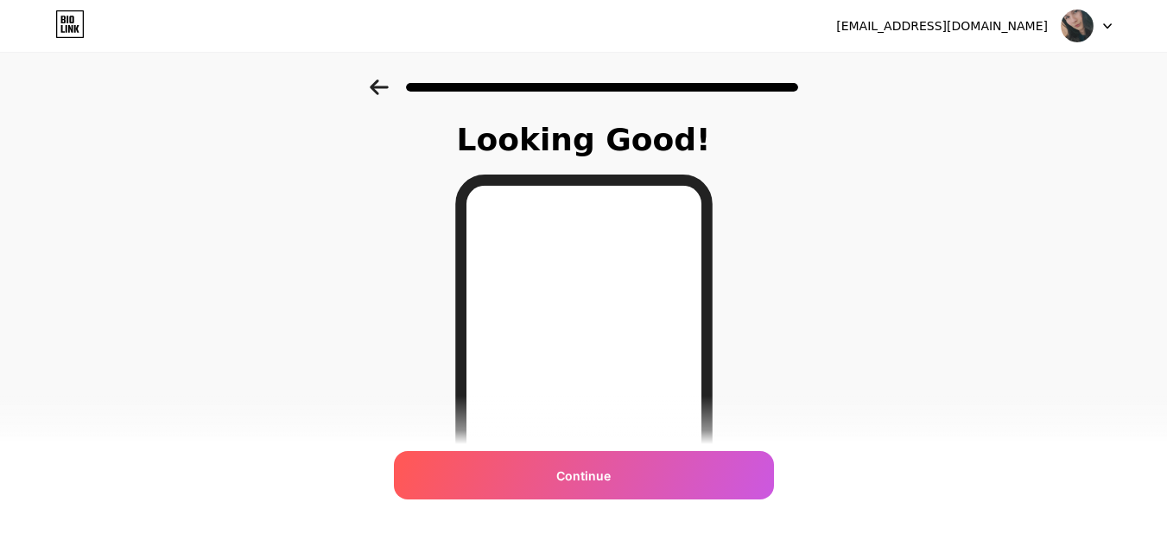
click at [578, 473] on span "Continue" at bounding box center [583, 476] width 54 height 18
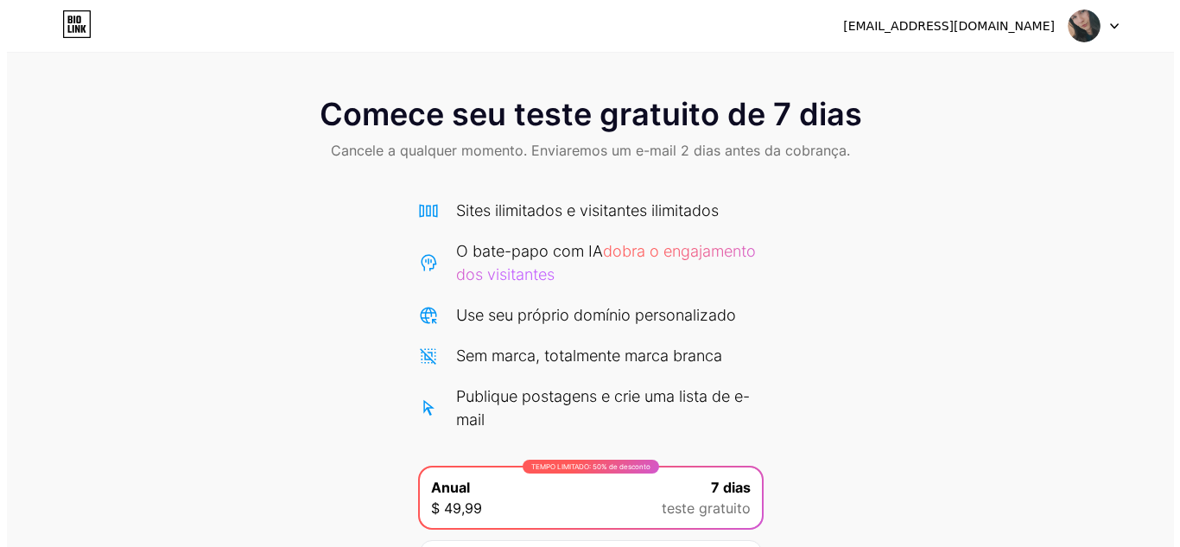
scroll to position [195, 0]
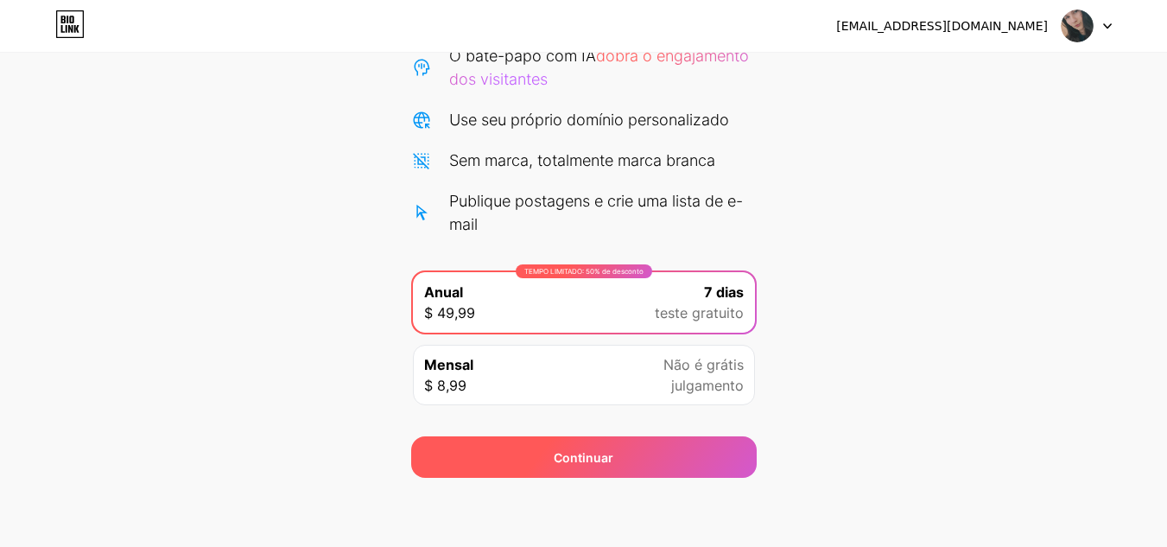
click at [570, 463] on font "Continuar" at bounding box center [584, 457] width 60 height 15
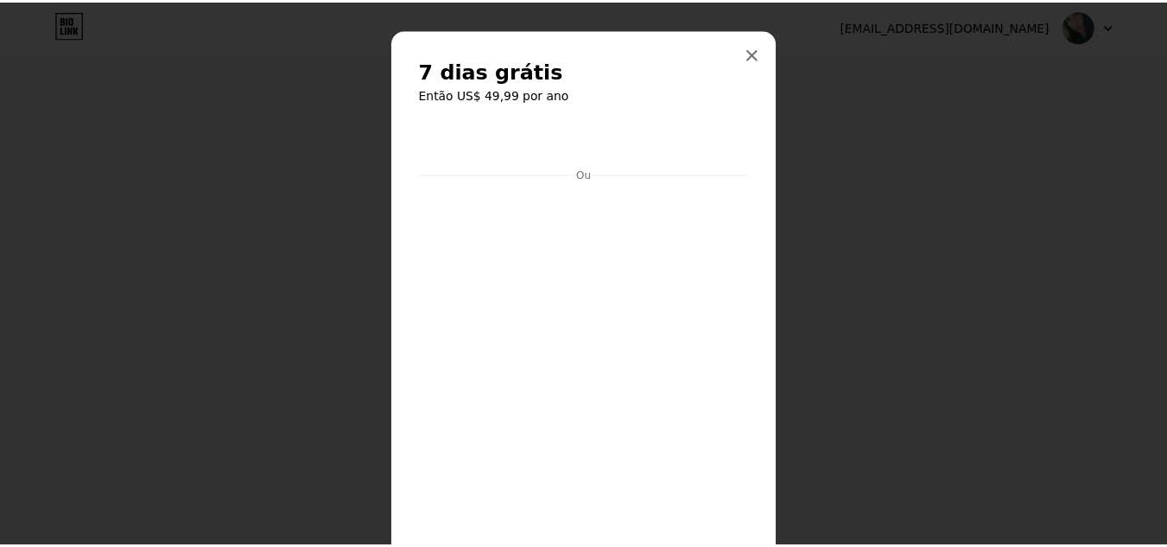
scroll to position [0, 0]
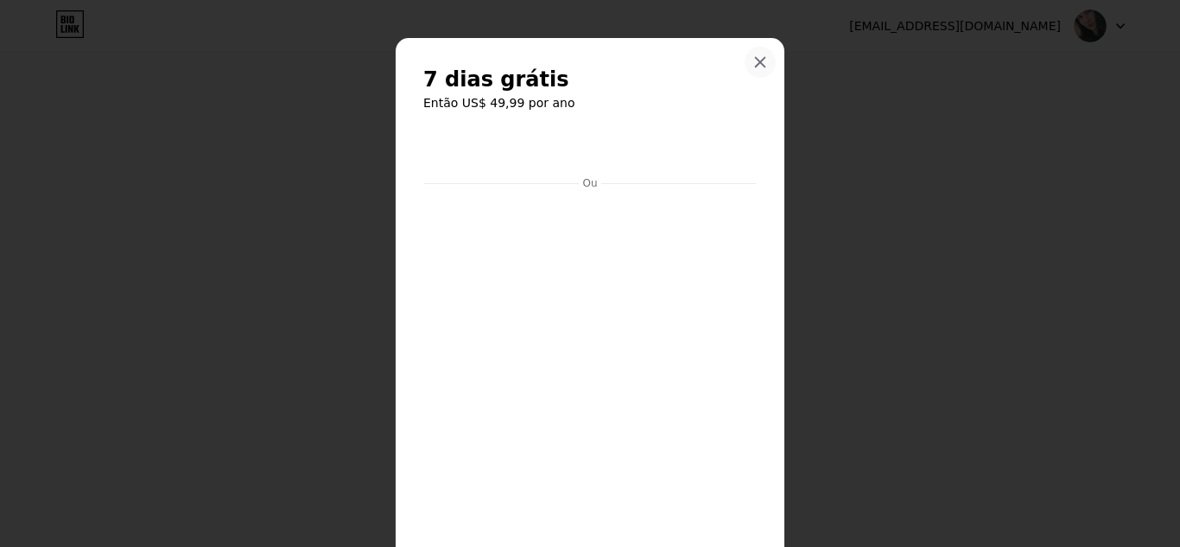
click at [753, 62] on icon at bounding box center [760, 62] width 14 height 14
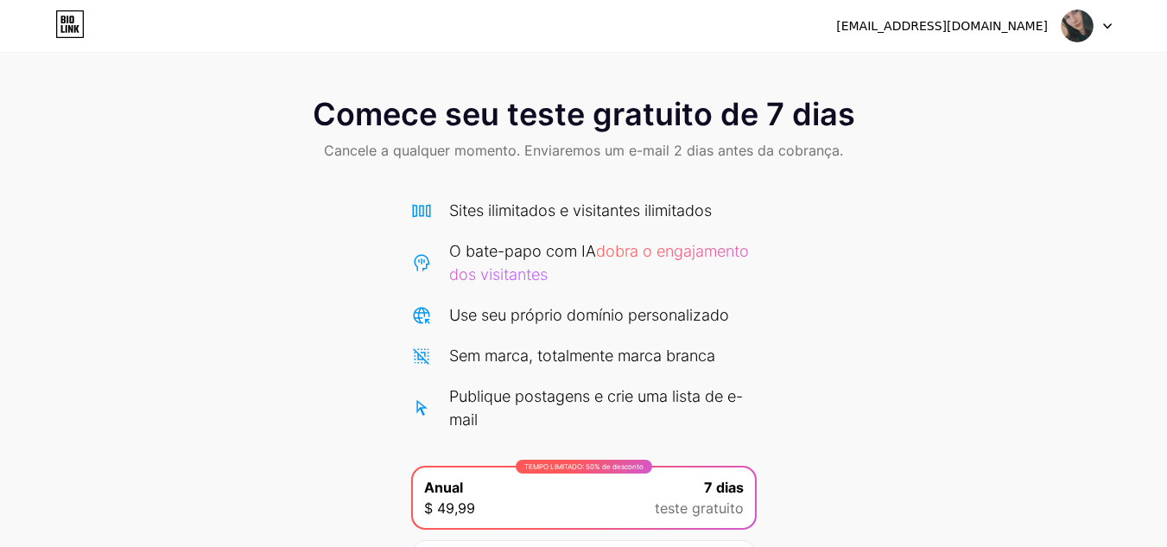
click at [1096, 25] on div at bounding box center [1087, 25] width 50 height 31
click at [996, 71] on li "Sair" at bounding box center [1004, 71] width 214 height 47
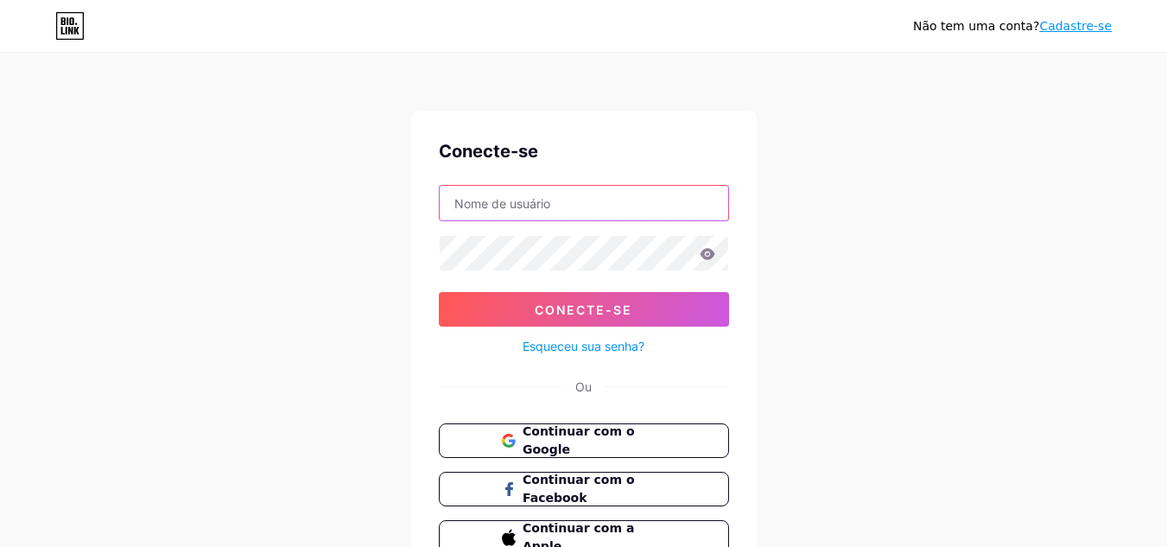
type input "[EMAIL_ADDRESS][DOMAIN_NAME]"
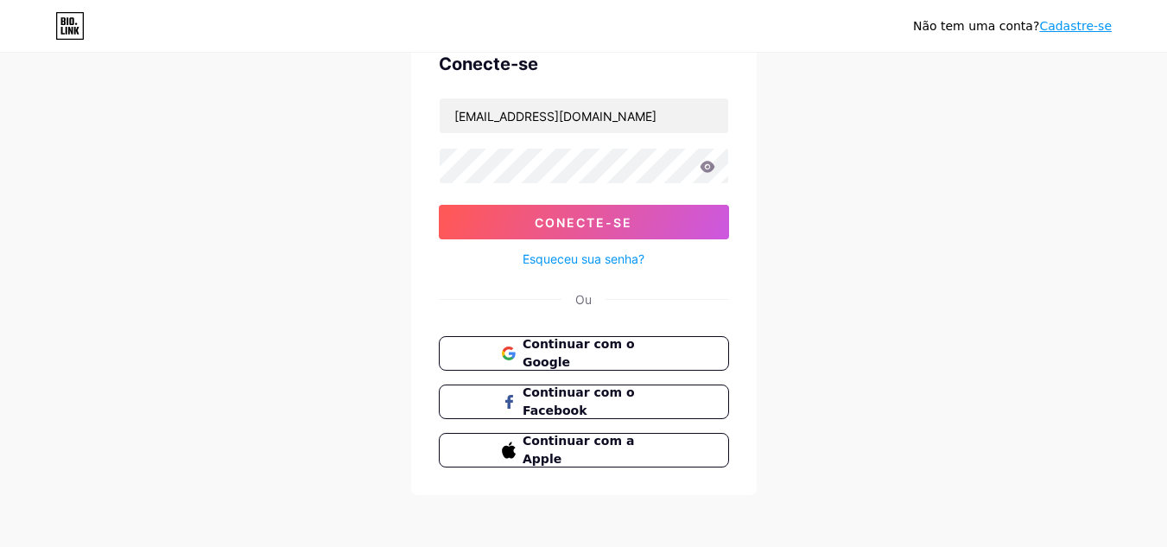
scroll to position [90, 0]
